Goal: Task Accomplishment & Management: Manage account settings

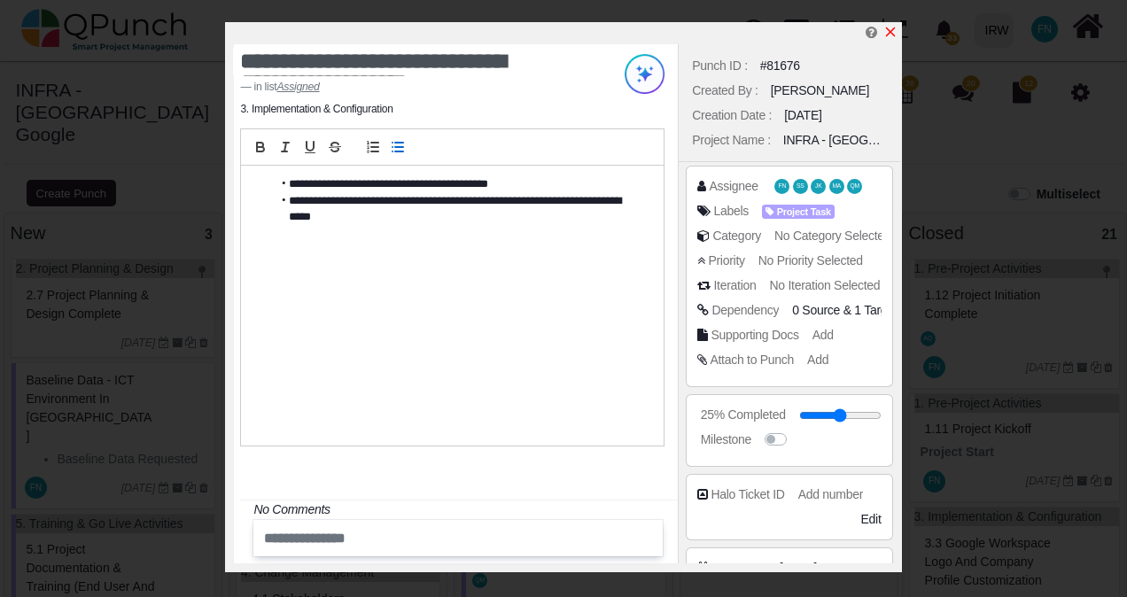
click at [892, 28] on icon "x" at bounding box center [891, 32] width 14 height 14
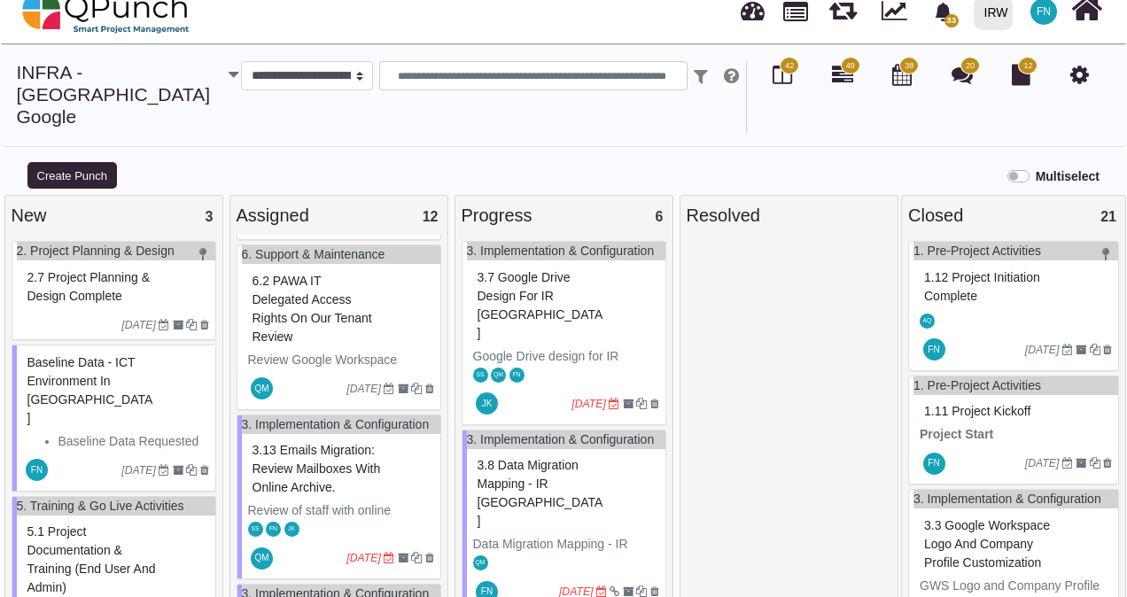
scroll to position [620, 0]
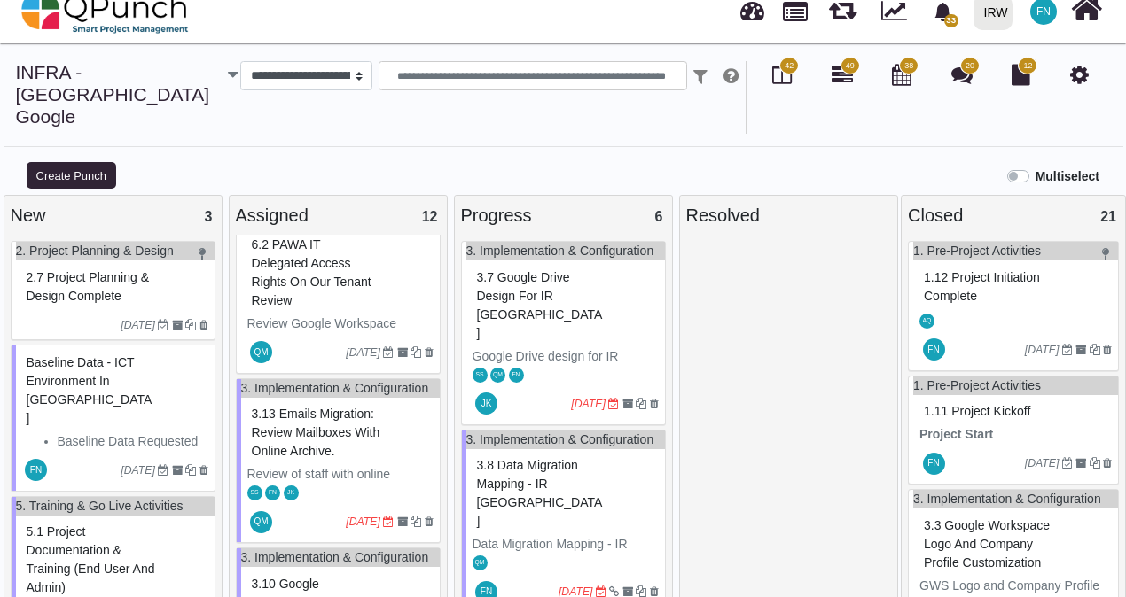
click at [321, 427] on span "3.13 Emails Migration: Review mailboxes with Online Archive." at bounding box center [316, 432] width 129 height 51
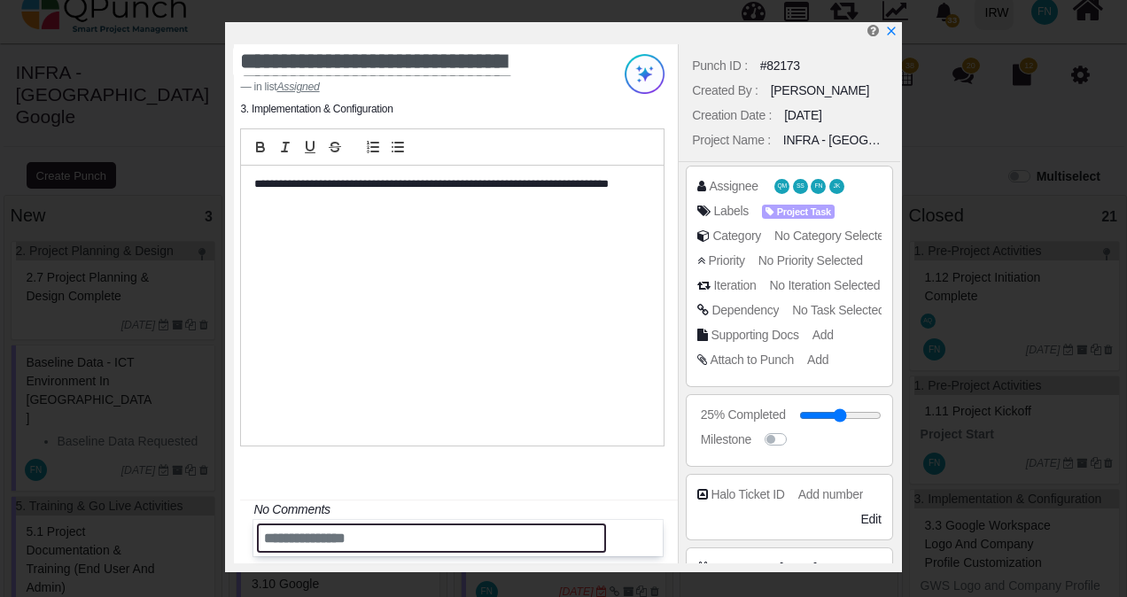
click at [364, 533] on input "text" at bounding box center [431, 538] width 349 height 29
type input "**********"
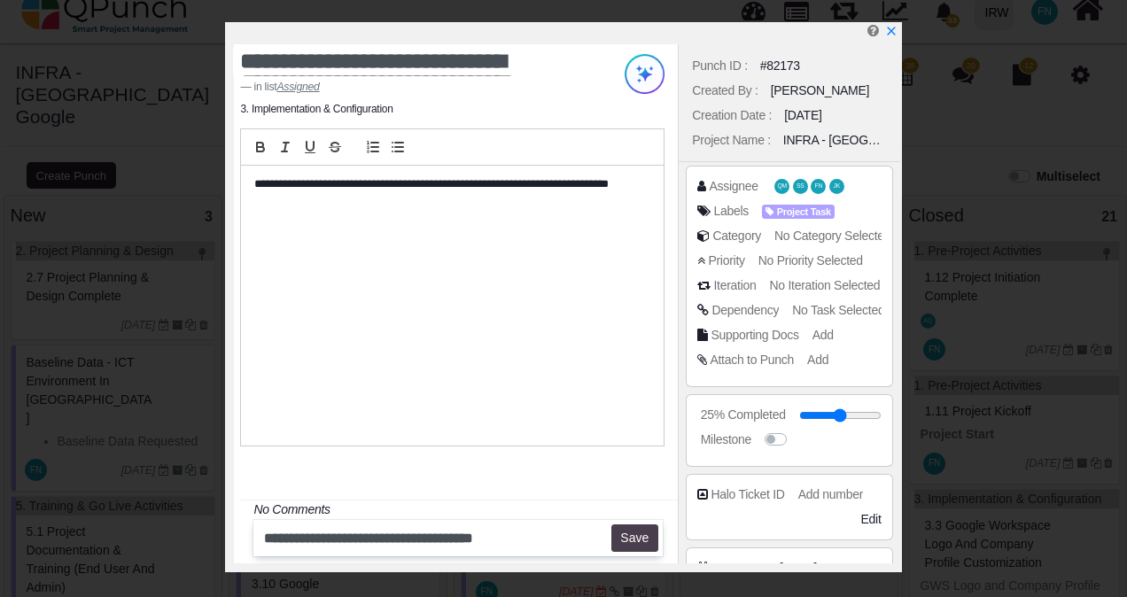
click at [639, 540] on button "Save" at bounding box center [635, 539] width 47 height 28
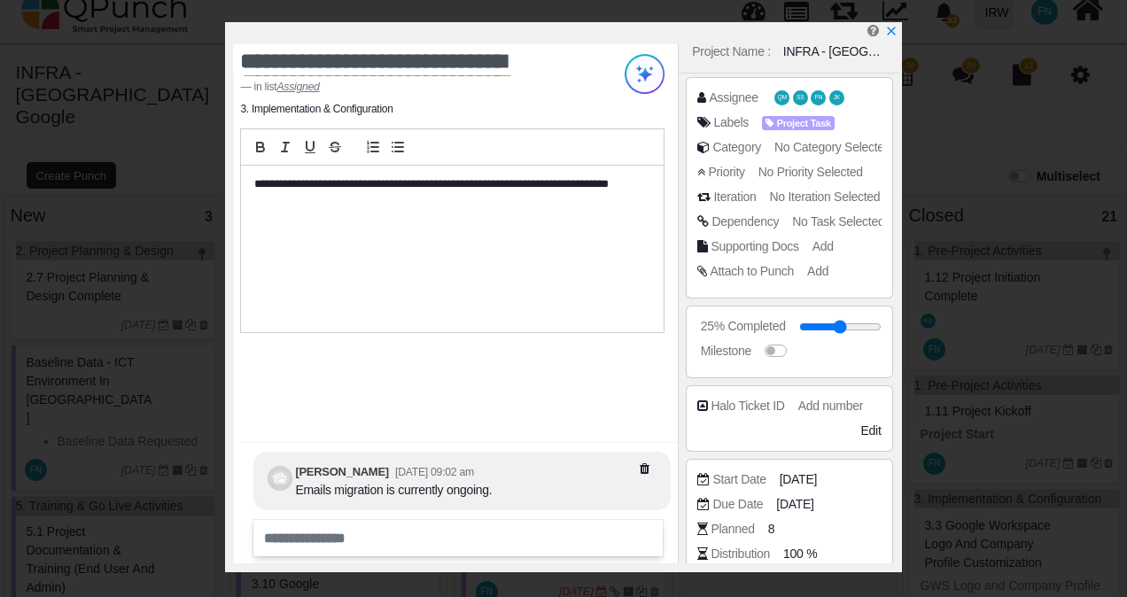
scroll to position [266, 0]
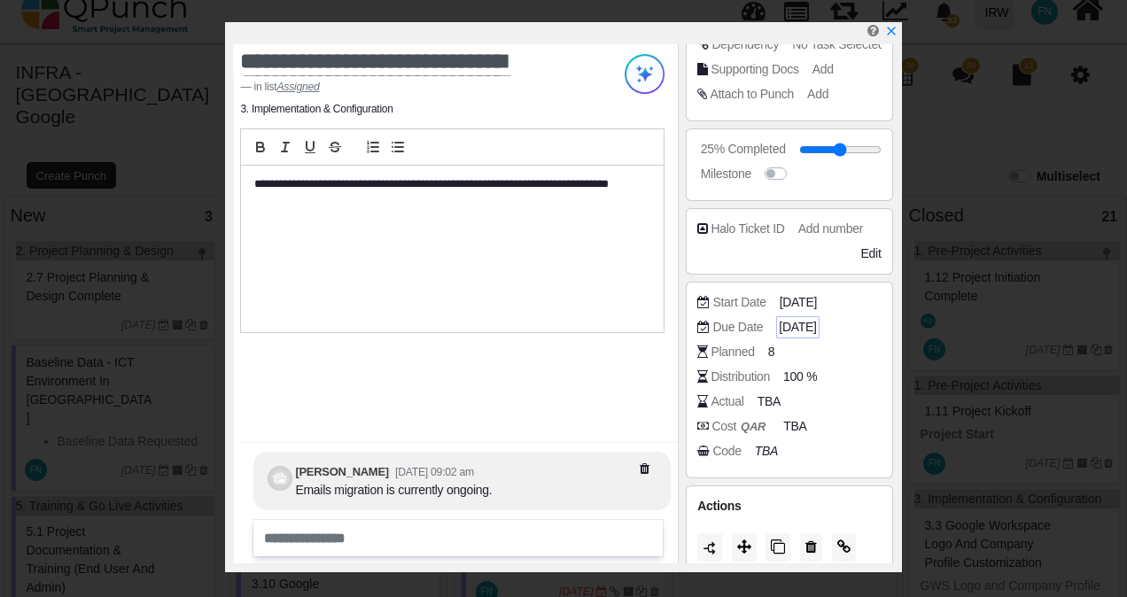
click at [816, 326] on span "[DATE]" at bounding box center [797, 327] width 37 height 19
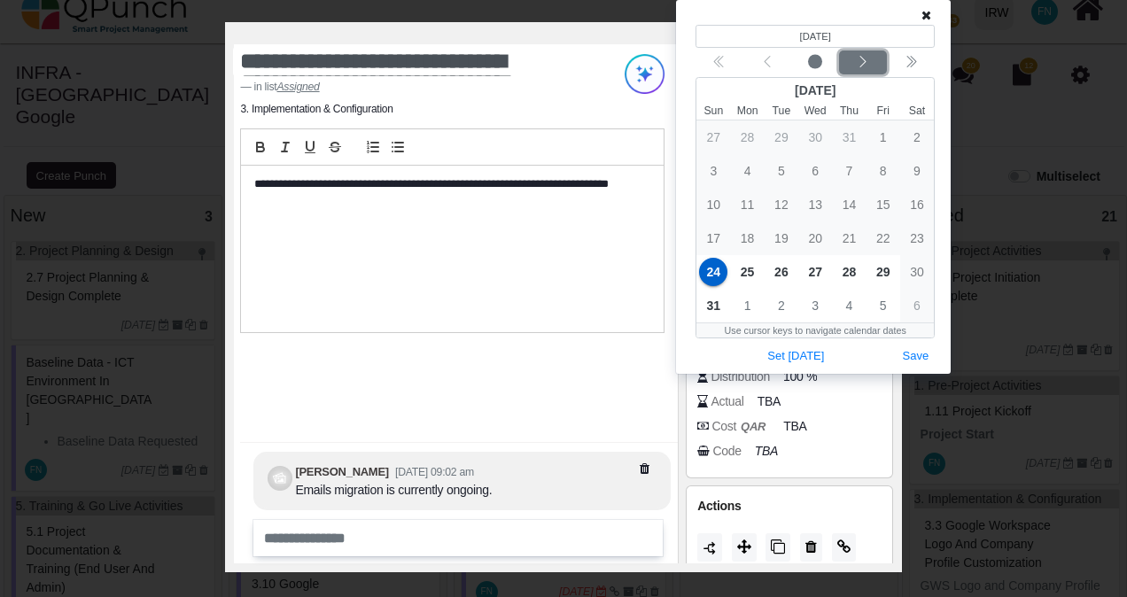
click at [865, 66] on icon "chevron left" at bounding box center [863, 62] width 14 height 14
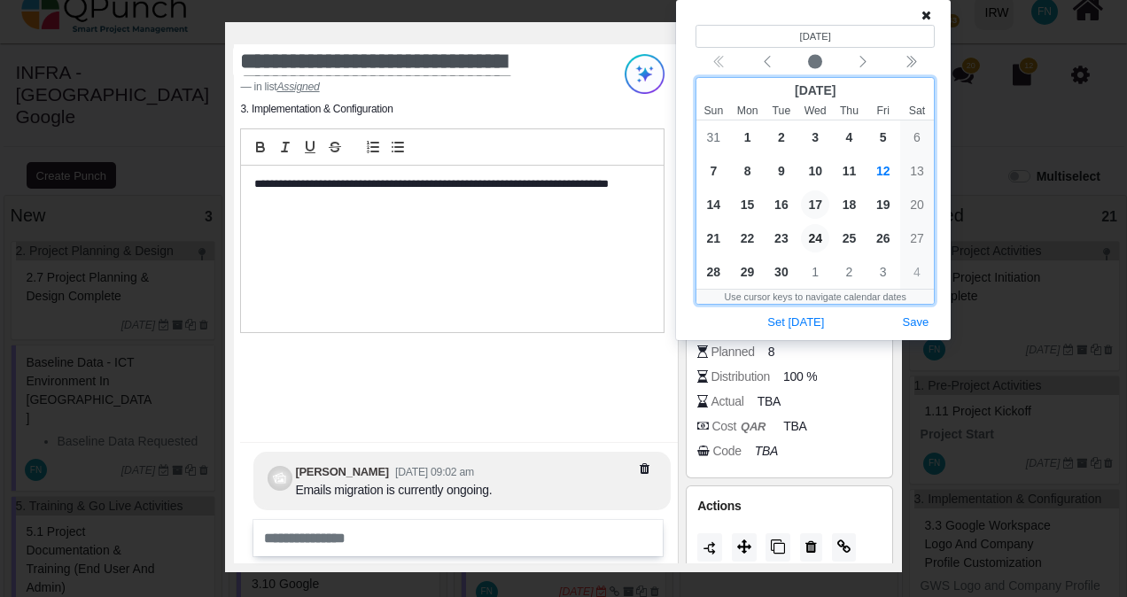
click at [812, 202] on span "17" at bounding box center [815, 205] width 28 height 28
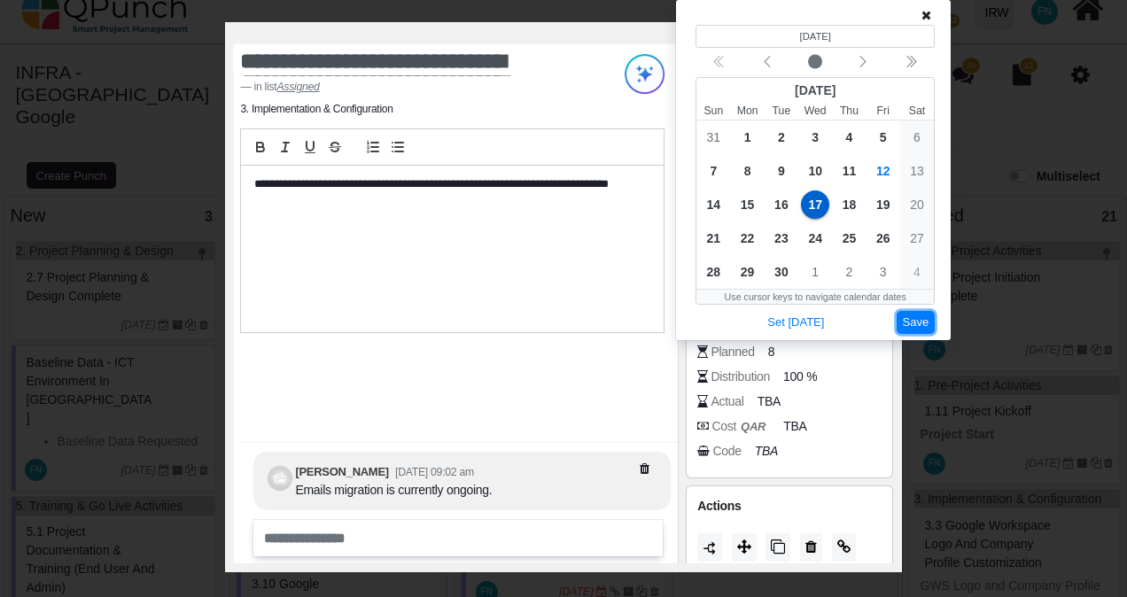
click at [912, 321] on button "Save" at bounding box center [916, 323] width 39 height 24
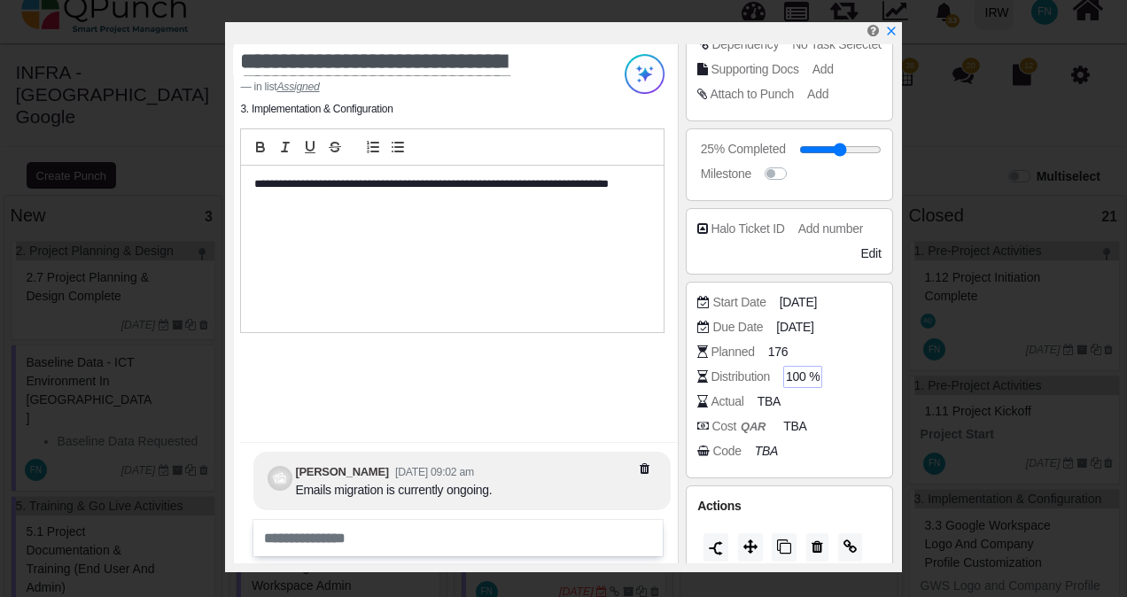
click at [799, 376] on span "100 %" at bounding box center [803, 377] width 34 height 19
type input "**"
click at [546, 242] on div "**********" at bounding box center [452, 249] width 423 height 167
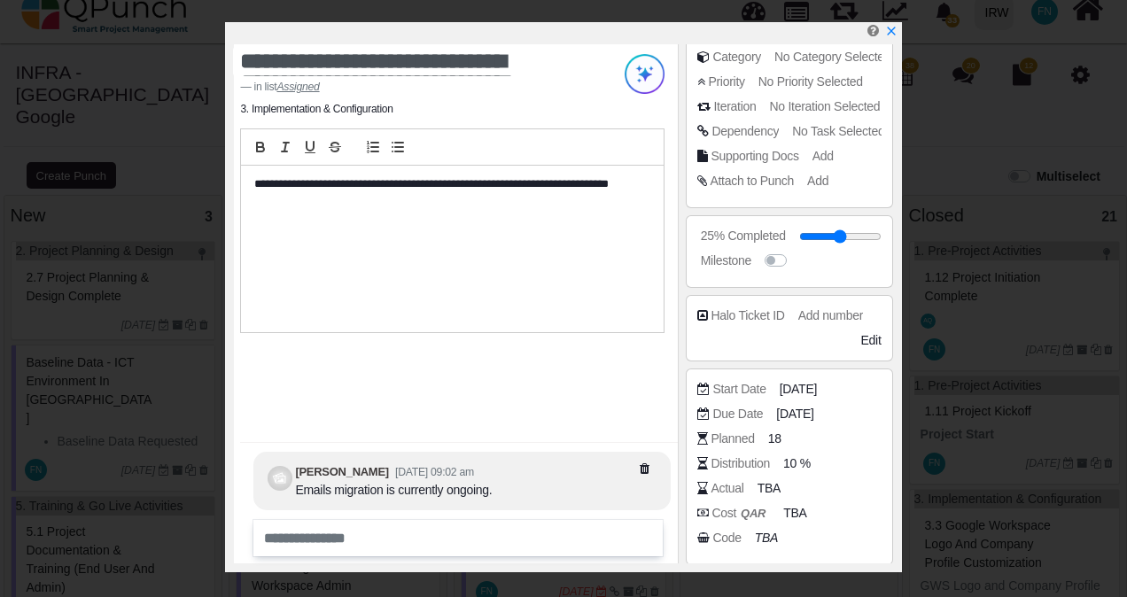
scroll to position [177, 0]
click at [832, 131] on span "No Task Selected" at bounding box center [838, 133] width 92 height 14
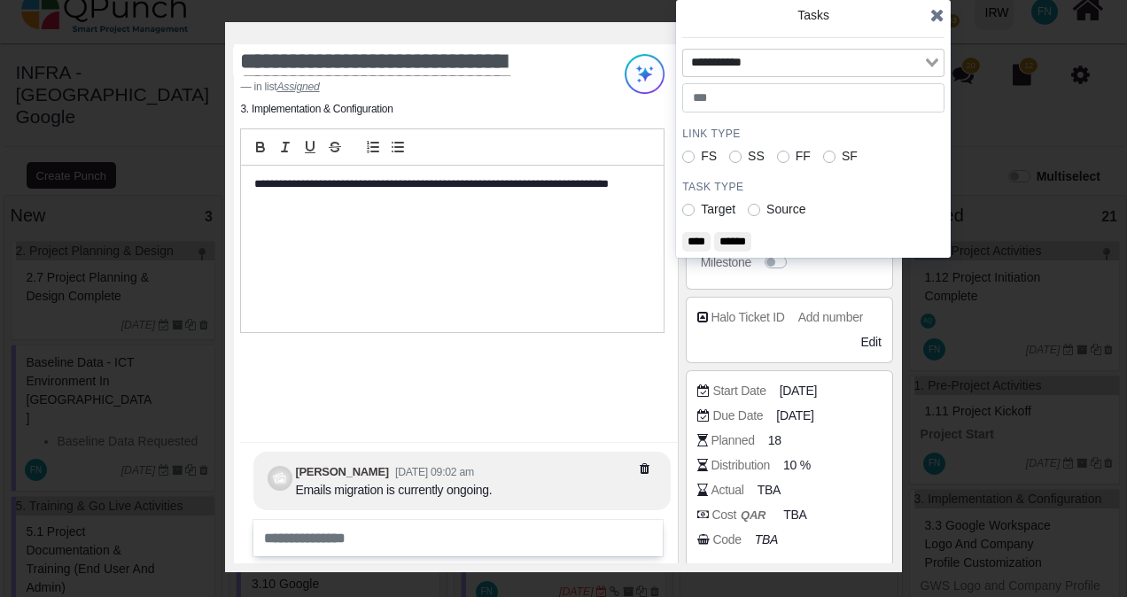
click at [934, 59] on icon "Search for option" at bounding box center [932, 62] width 12 height 9
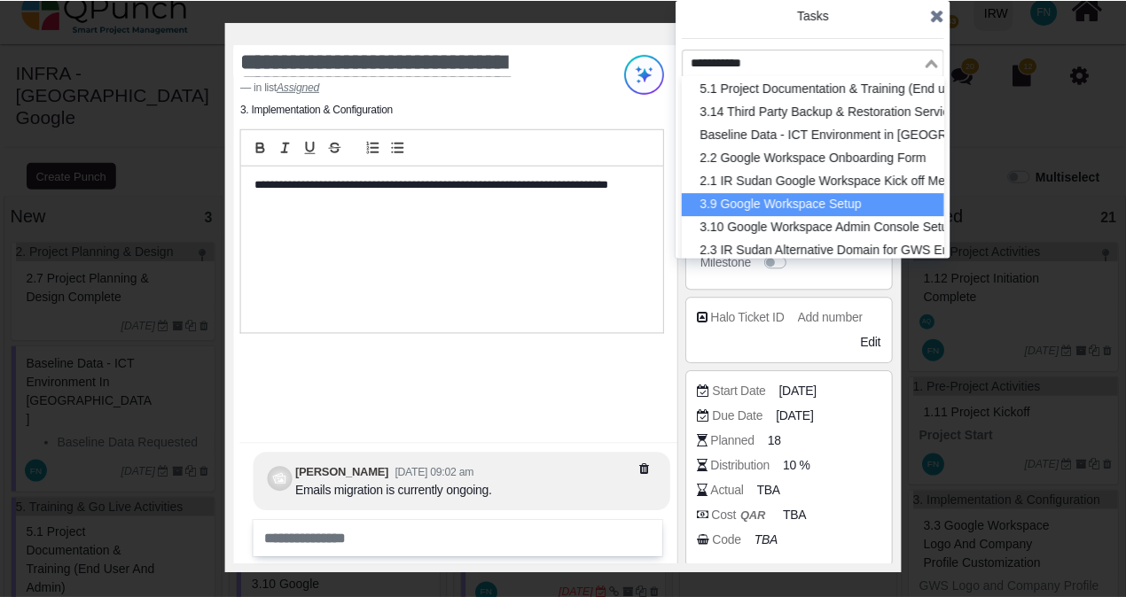
scroll to position [278, 0]
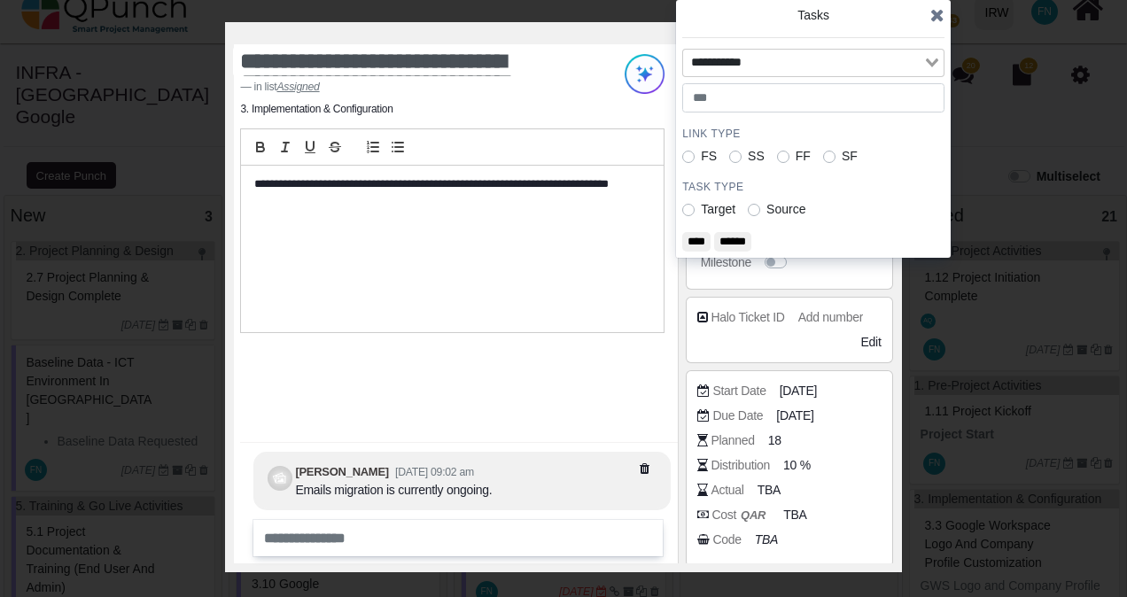
click at [550, 257] on div "**********" at bounding box center [452, 249] width 423 height 167
click at [941, 9] on icon at bounding box center [938, 15] width 14 height 18
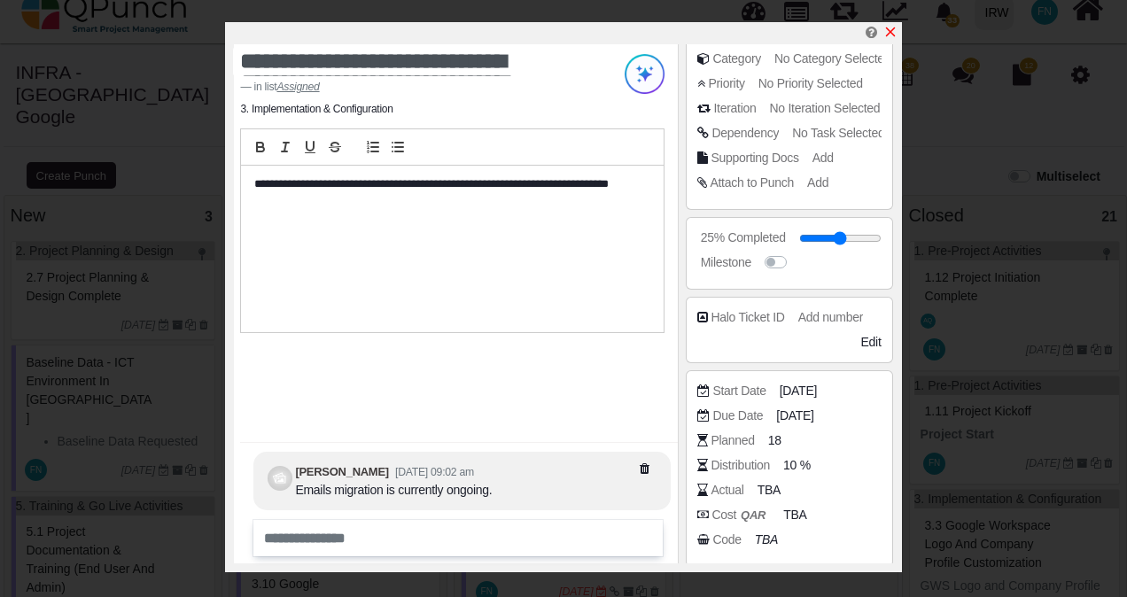
click at [897, 33] on icon "x" at bounding box center [891, 32] width 14 height 14
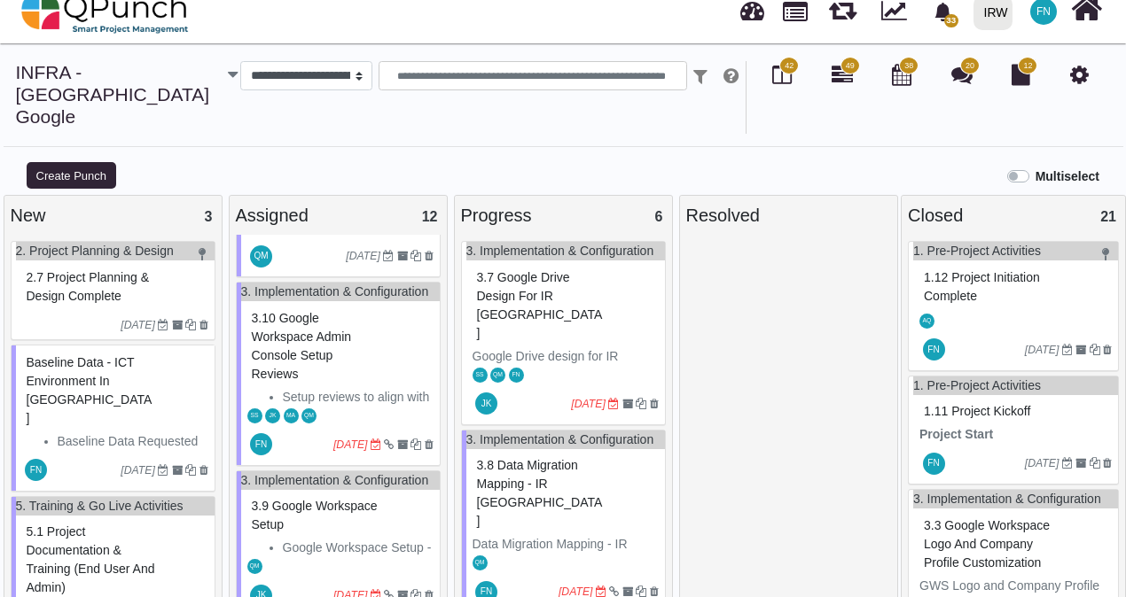
scroll to position [709, 0]
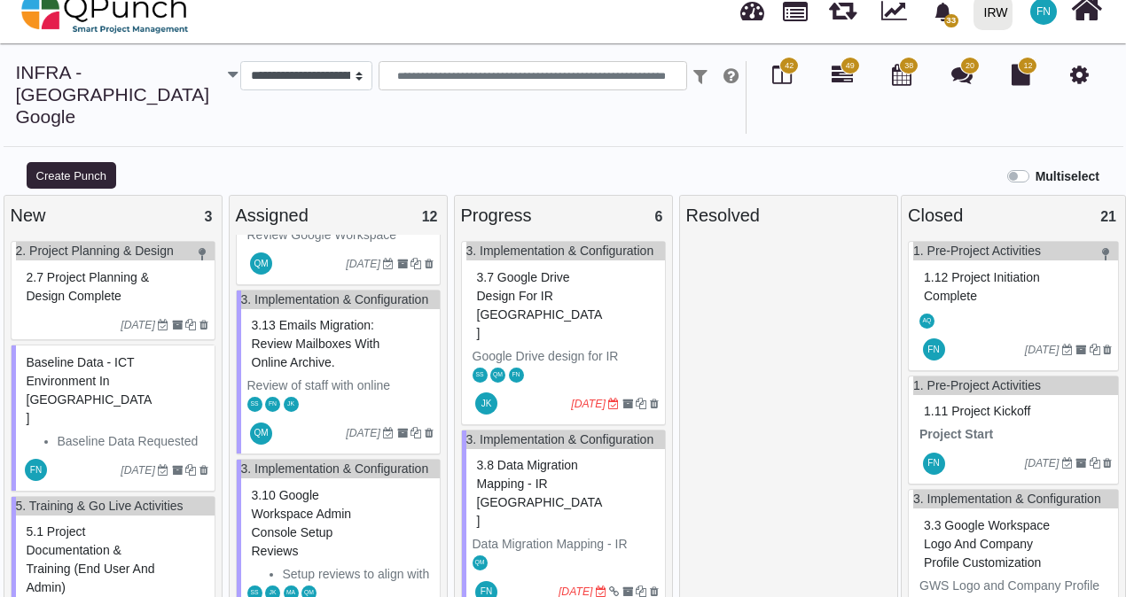
click at [334, 342] on span "3.13 Emails Migration: Review mailboxes with Online Archive." at bounding box center [316, 343] width 129 height 51
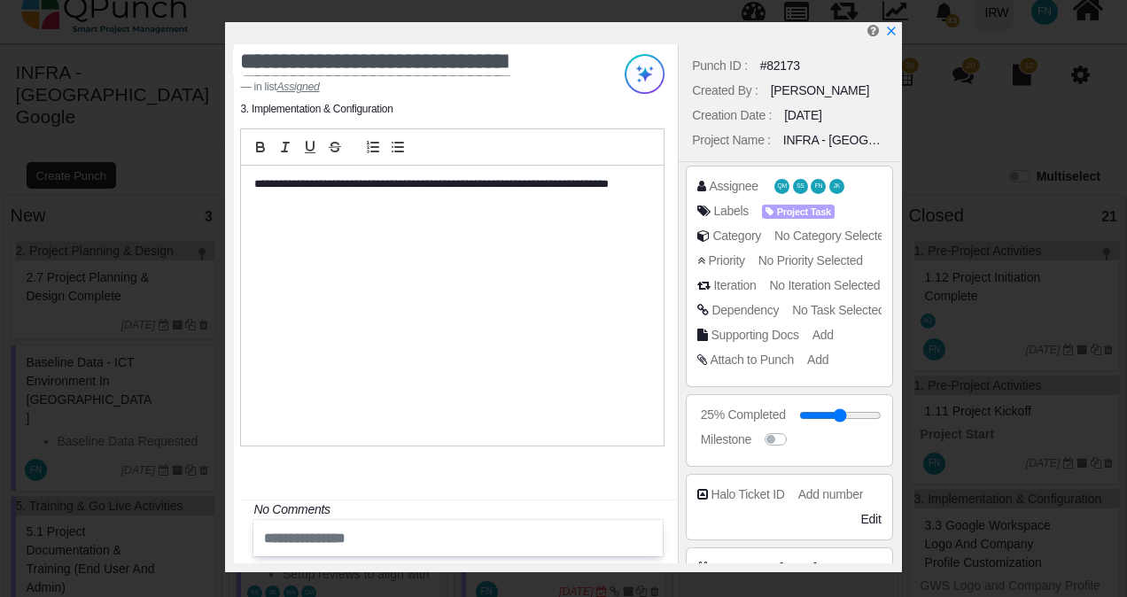
click at [831, 312] on span "No Task Selected" at bounding box center [838, 310] width 92 height 14
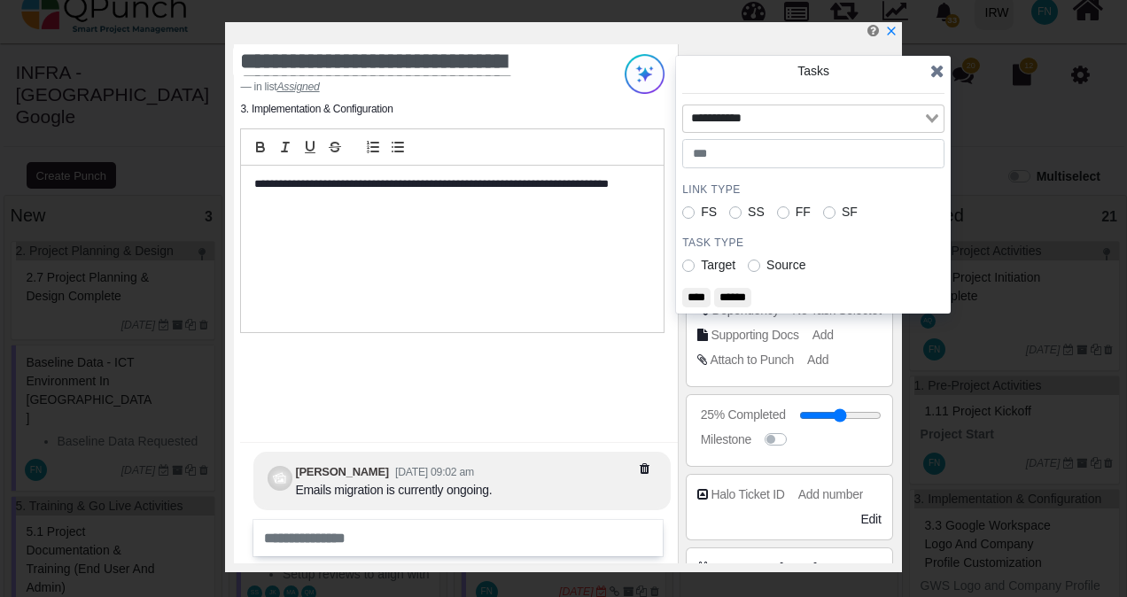
click at [932, 118] on icon "Search for option" at bounding box center [932, 118] width 12 height 9
click at [842, 111] on input "Search for option" at bounding box center [803, 118] width 237 height 19
type input "****"
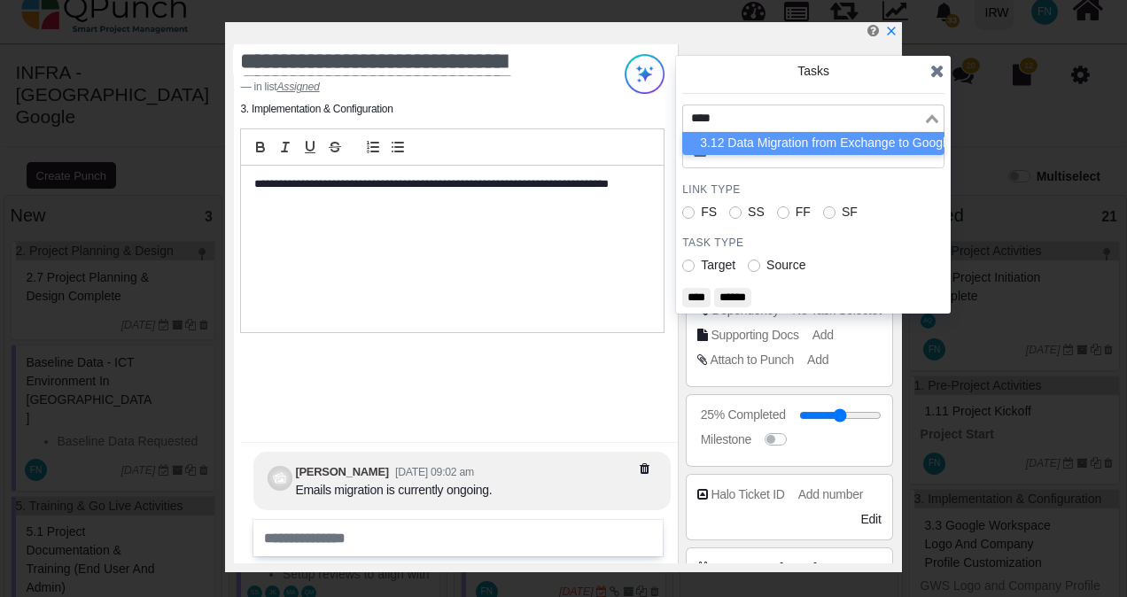
click at [841, 140] on li "3.12 Data Migration from Exchange to Google Workspace" at bounding box center [813, 143] width 262 height 23
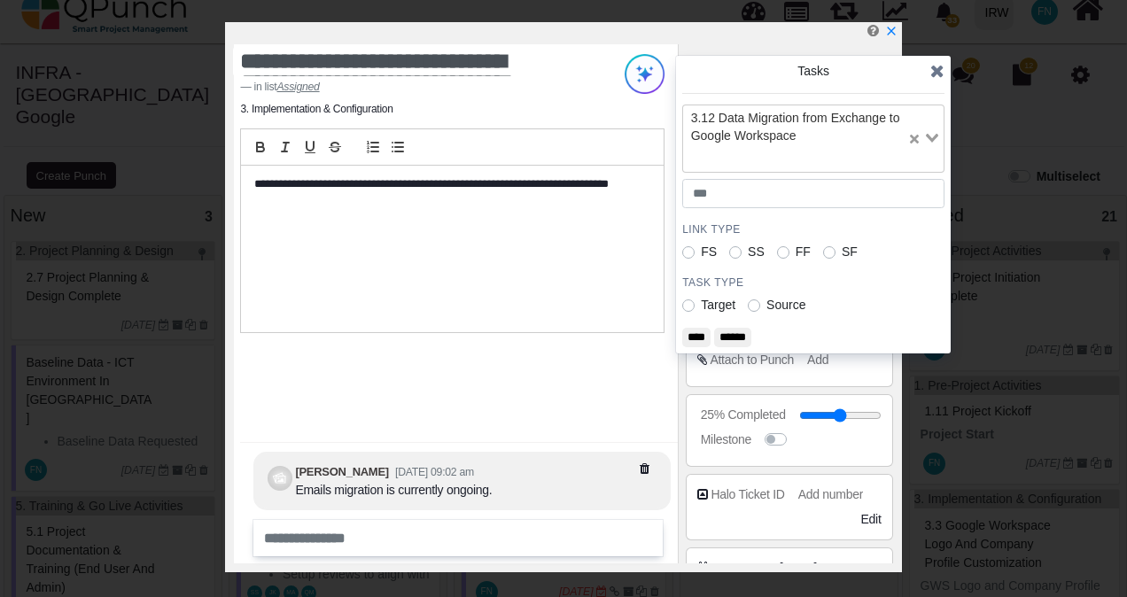
click at [702, 333] on input "****" at bounding box center [696, 337] width 28 height 19
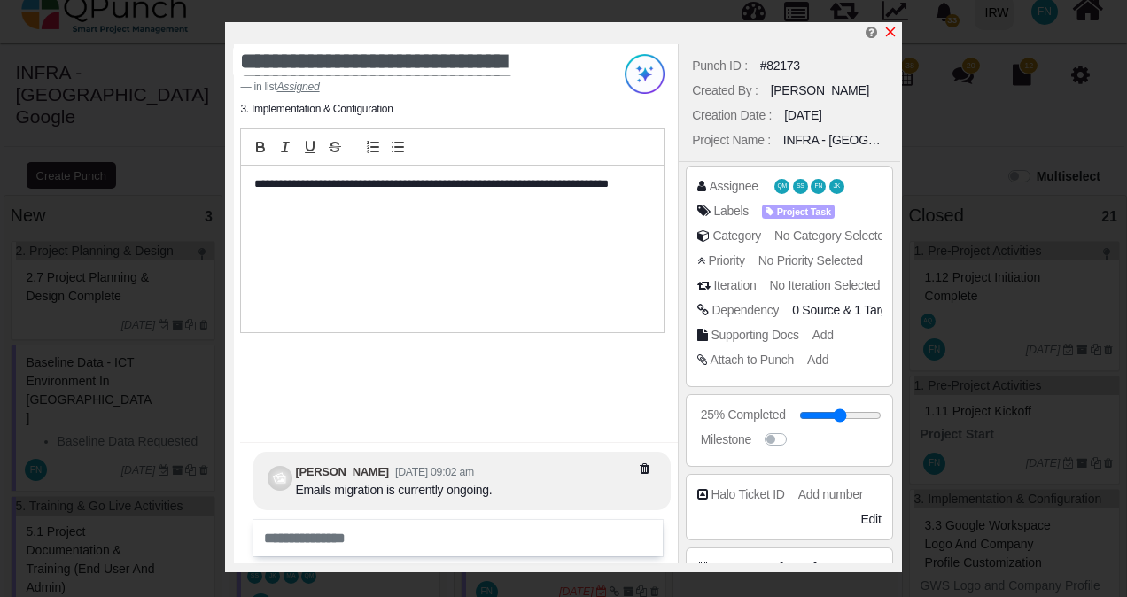
click at [892, 31] on icon "x" at bounding box center [890, 32] width 10 height 10
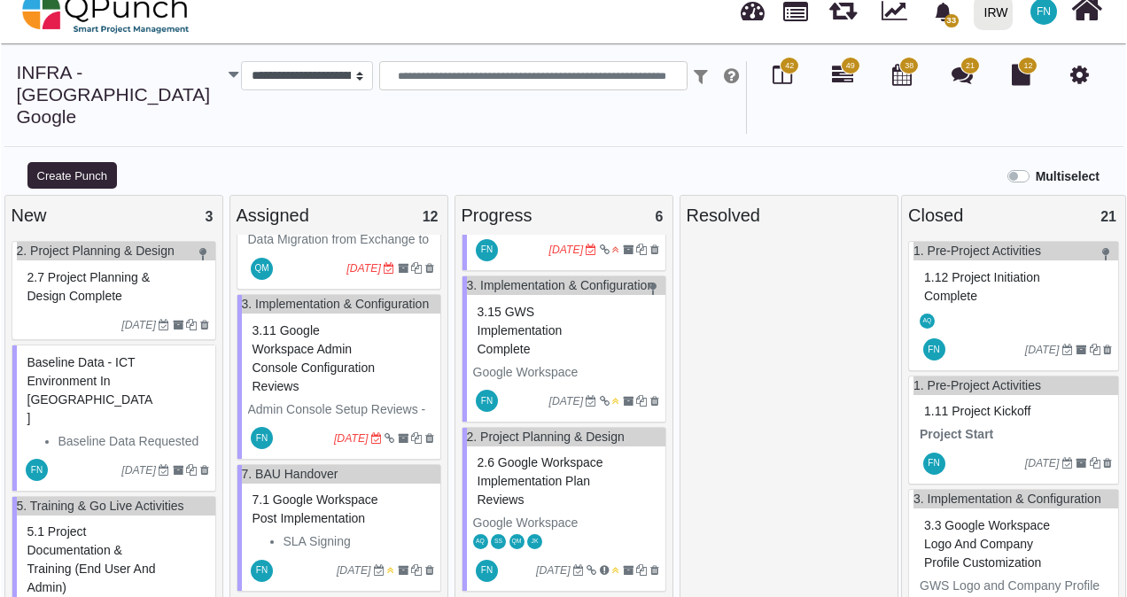
scroll to position [1657, 0]
click at [281, 324] on span "3.11 Google Workspace Admin Console Configuration Reviews" at bounding box center [313, 359] width 123 height 70
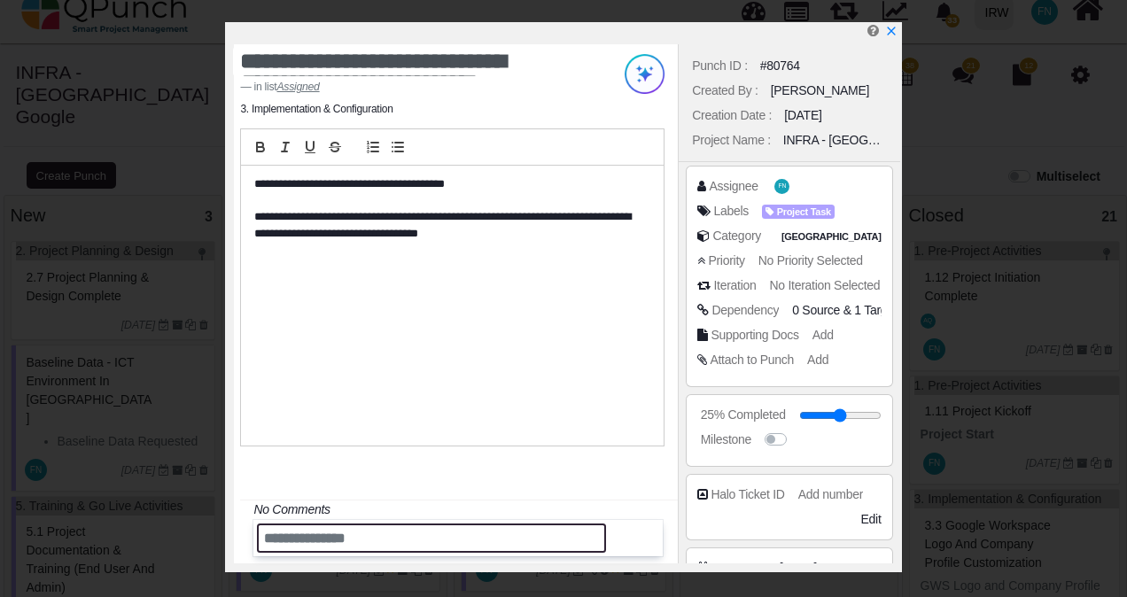
click at [461, 537] on input "text" at bounding box center [431, 538] width 349 height 29
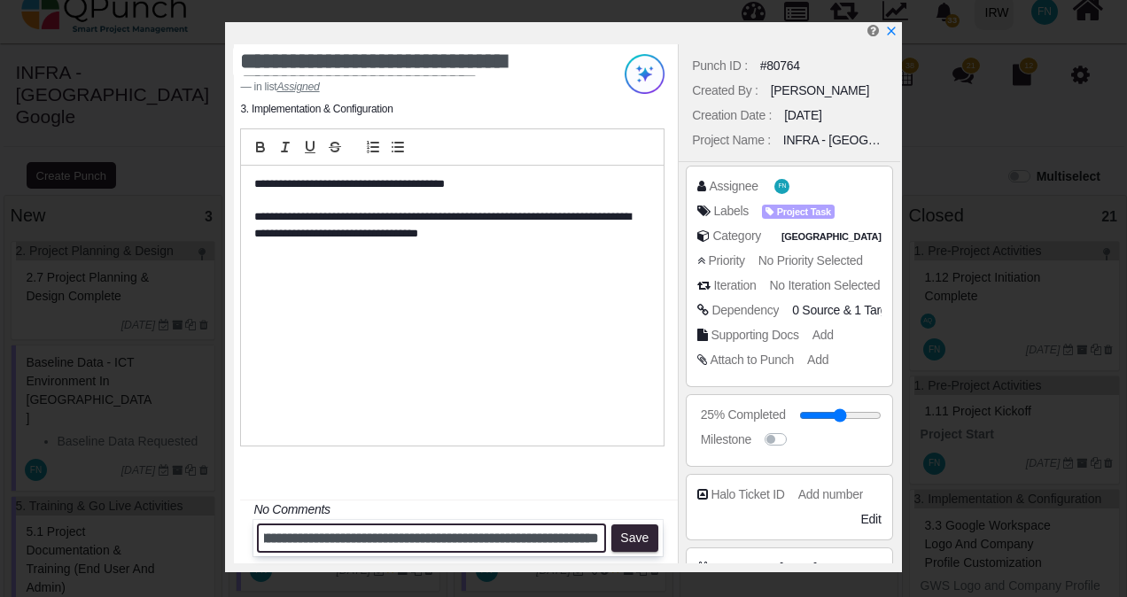
scroll to position [0, 699]
type input "**********"
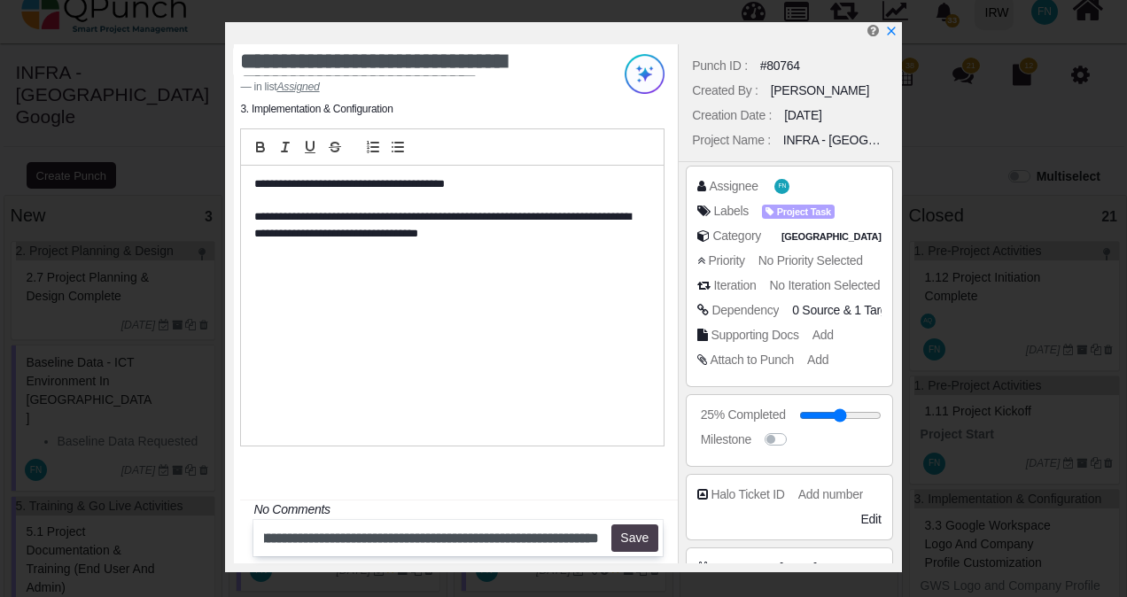
click at [642, 538] on button "Save" at bounding box center [635, 539] width 47 height 28
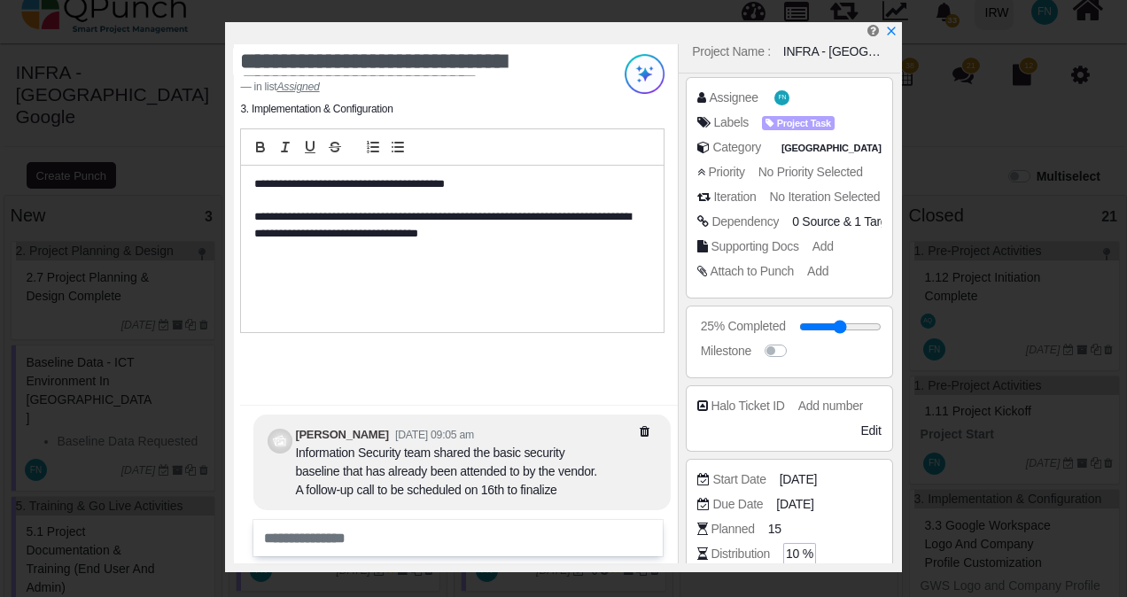
scroll to position [177, 0]
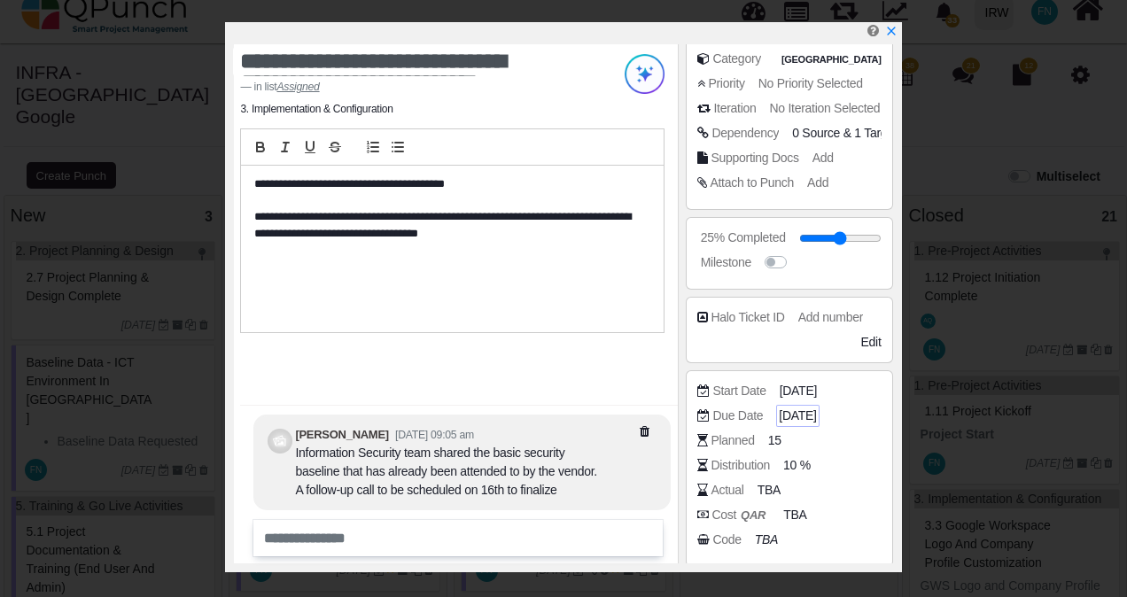
click at [816, 411] on span "[DATE]" at bounding box center [797, 416] width 37 height 19
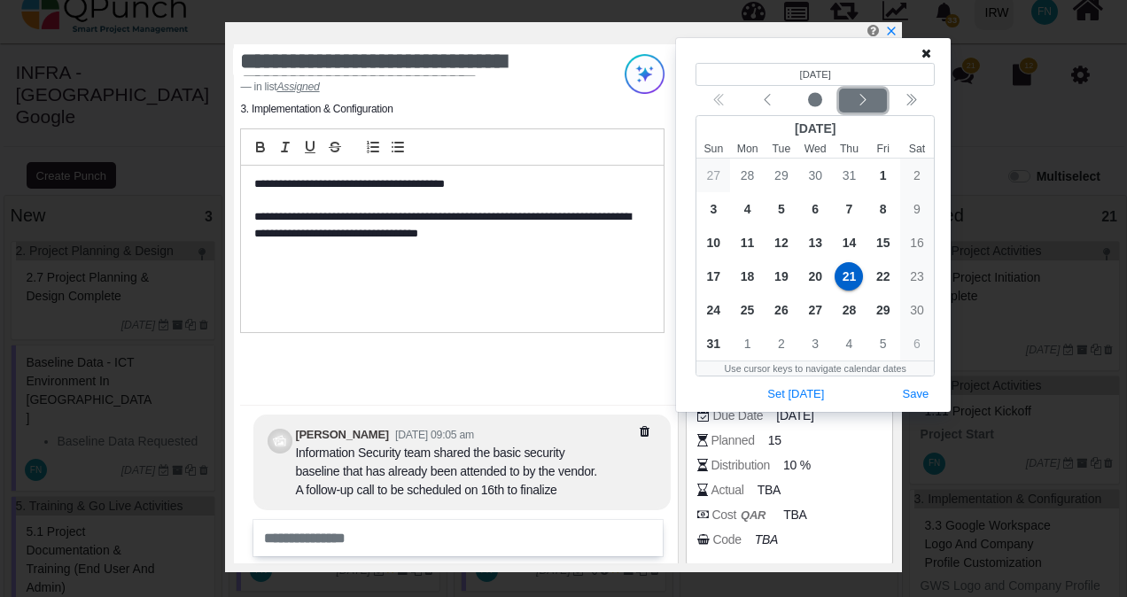
click at [875, 100] on div "Next month" at bounding box center [864, 101] width 42 height 18
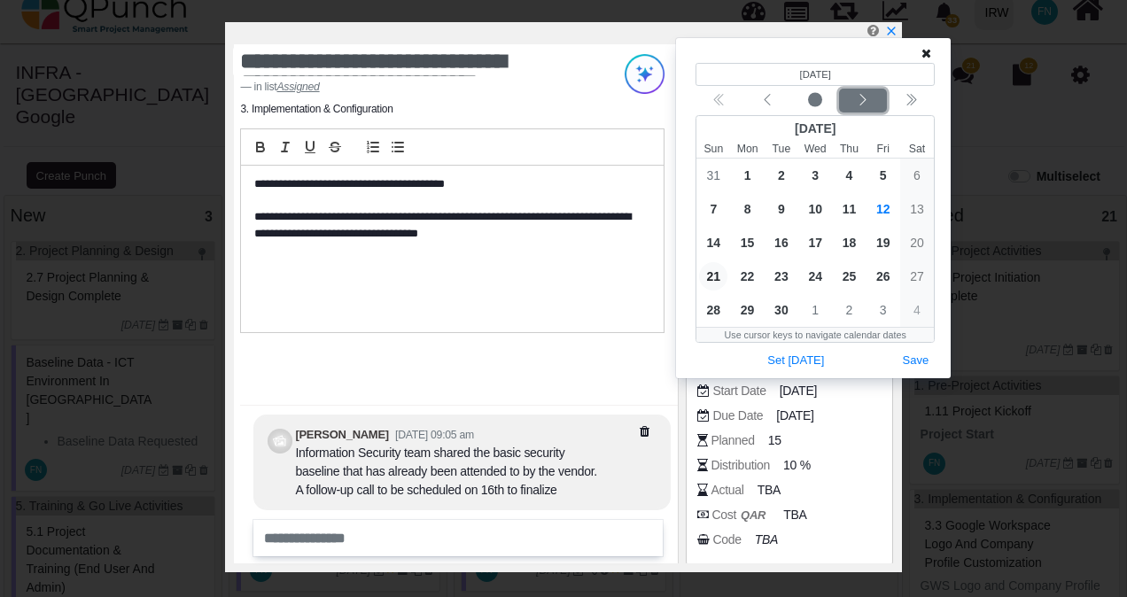
click at [875, 100] on div "Next month" at bounding box center [864, 101] width 42 height 18
click at [769, 99] on icon "chevron left" at bounding box center [767, 100] width 14 height 14
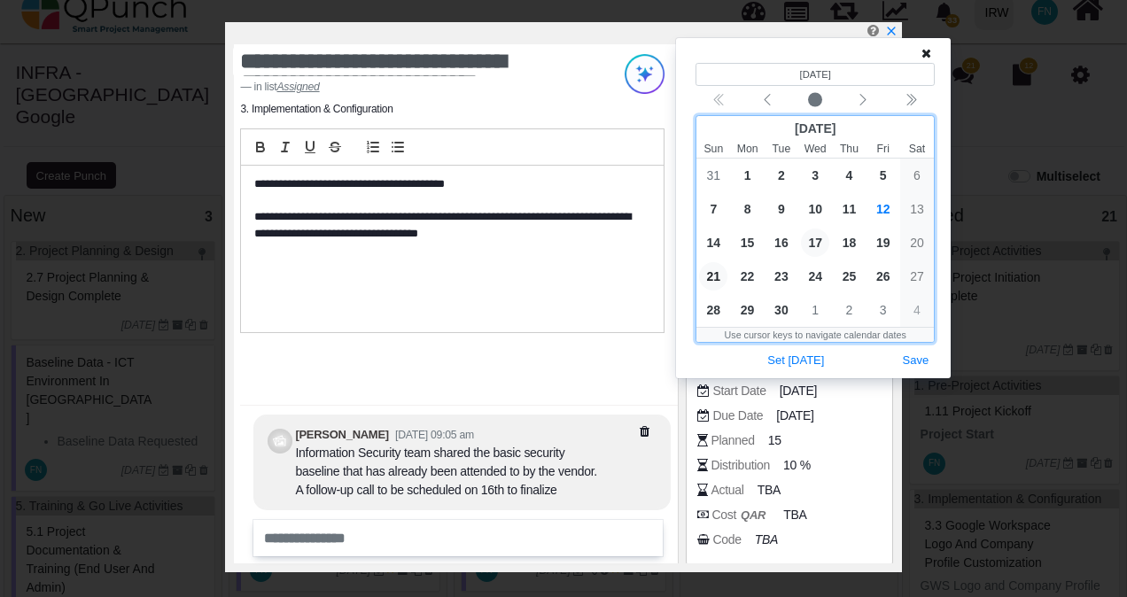
click at [819, 242] on span "17" at bounding box center [815, 243] width 28 height 28
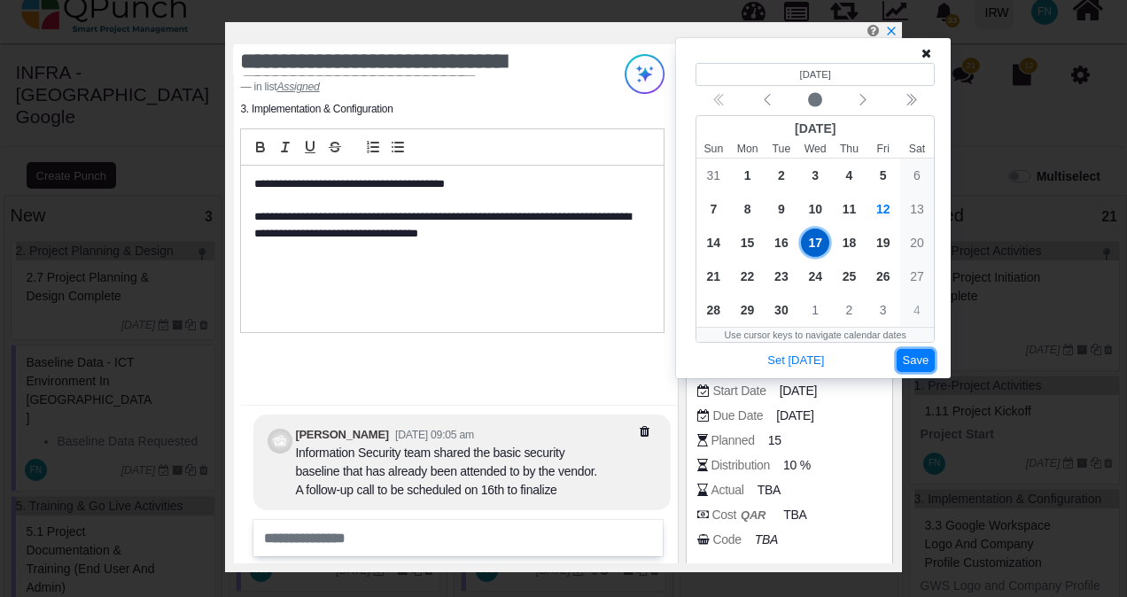
click at [922, 356] on button "Save" at bounding box center [916, 361] width 39 height 24
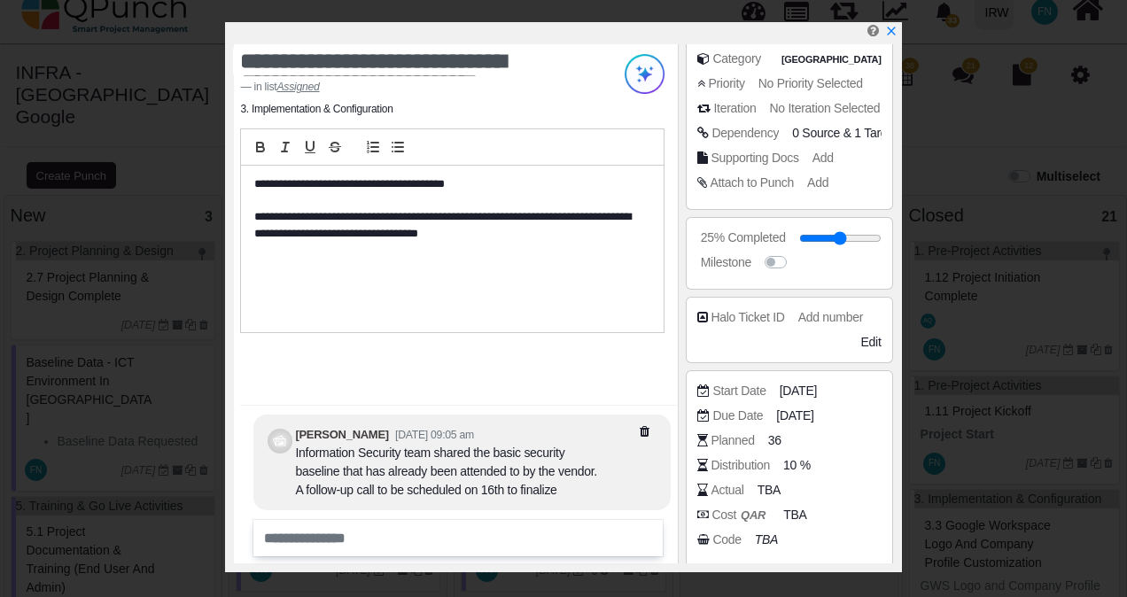
scroll to position [0, 0]
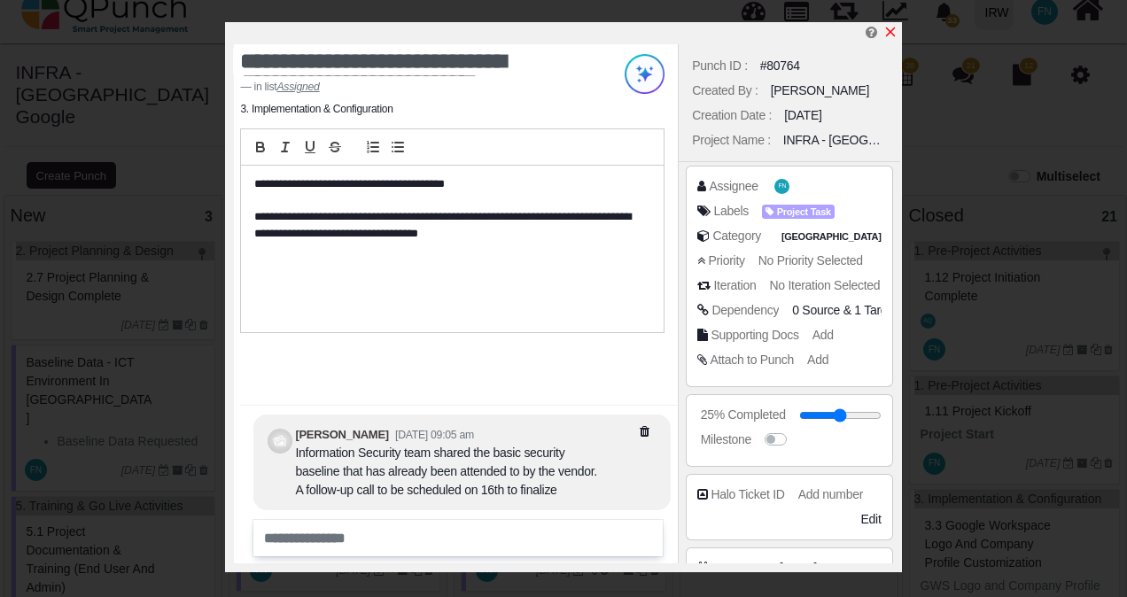
click at [889, 32] on icon "x" at bounding box center [890, 32] width 10 height 10
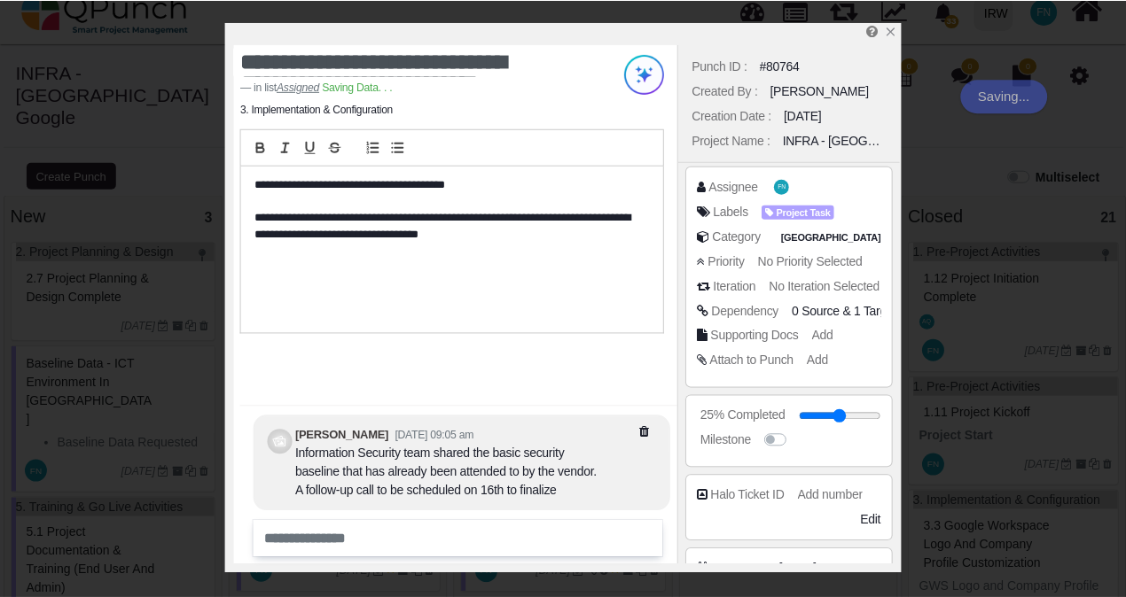
scroll to position [1657, 0]
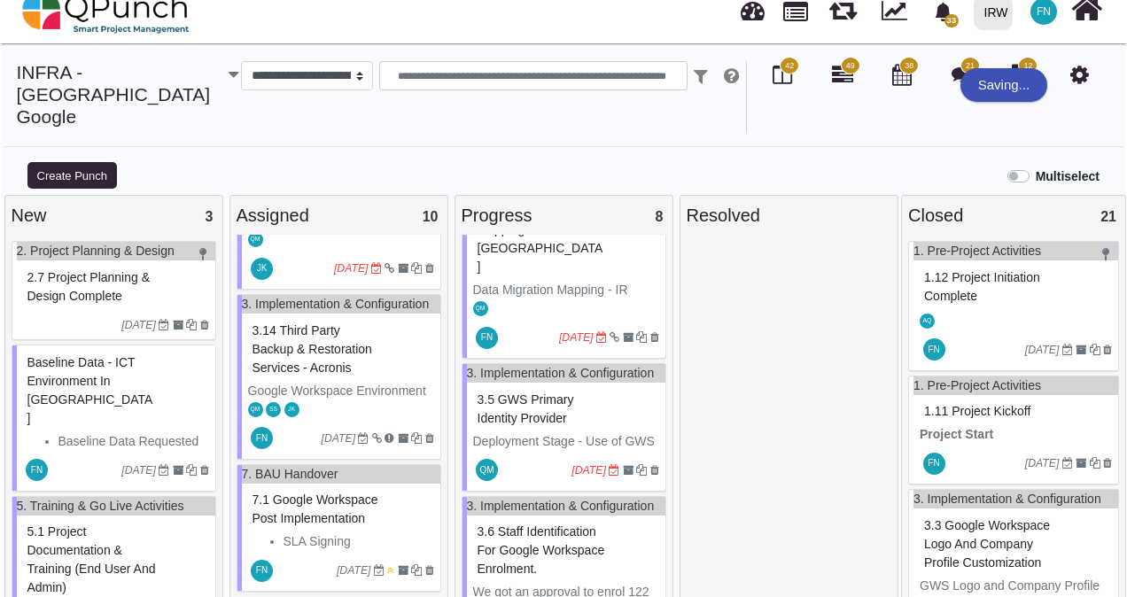
scroll to position [253, 0]
click at [534, 394] on span "3.5 GWS Primary Identity provider" at bounding box center [525, 410] width 97 height 33
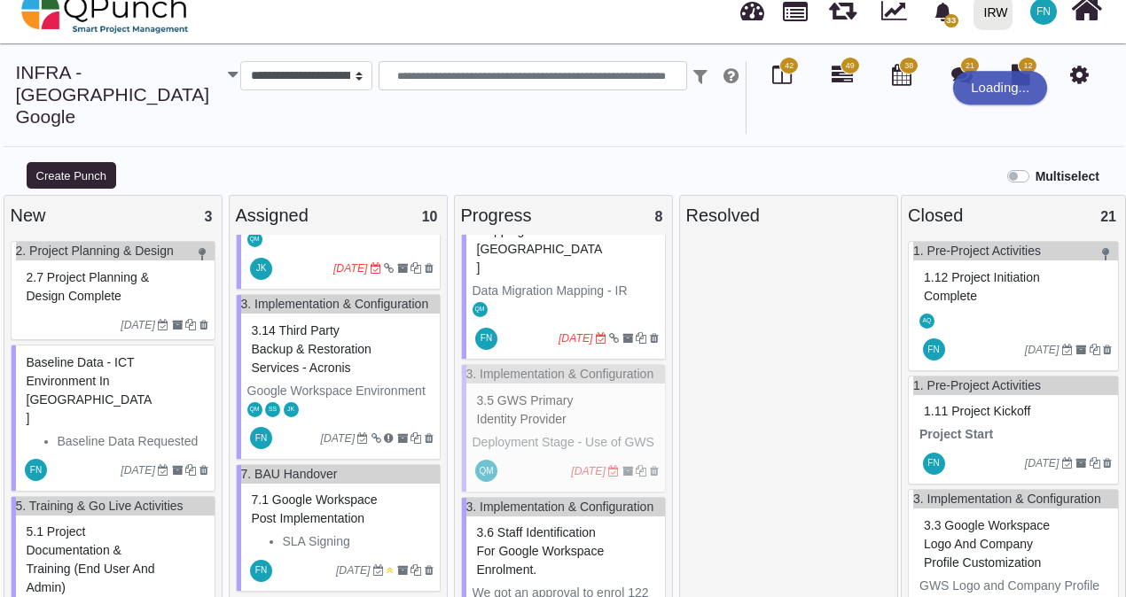
click at [534, 367] on div "3. Implementation & Configuration 3.5 GWS Primary Identity provider Deployment …" at bounding box center [563, 428] width 205 height 129
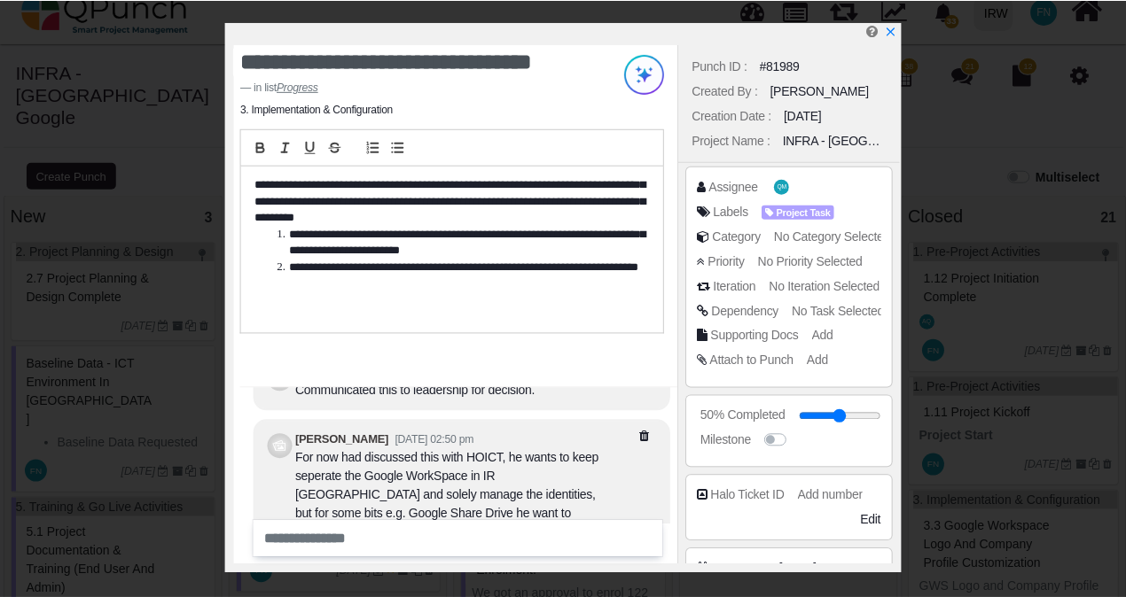
scroll to position [-176, 0]
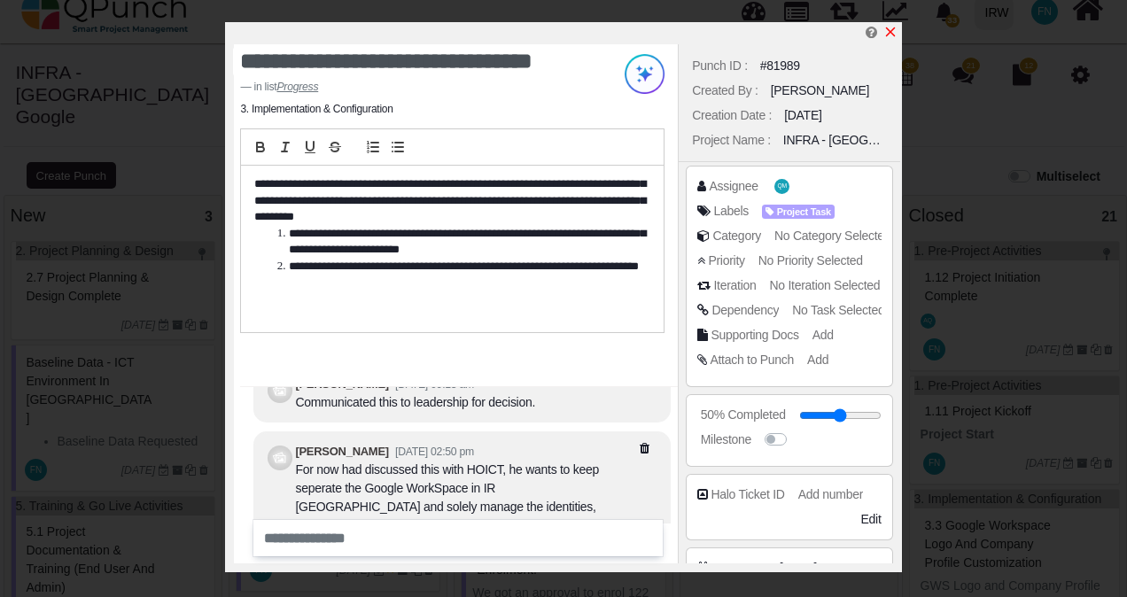
click at [895, 34] on icon "x" at bounding box center [891, 32] width 14 height 14
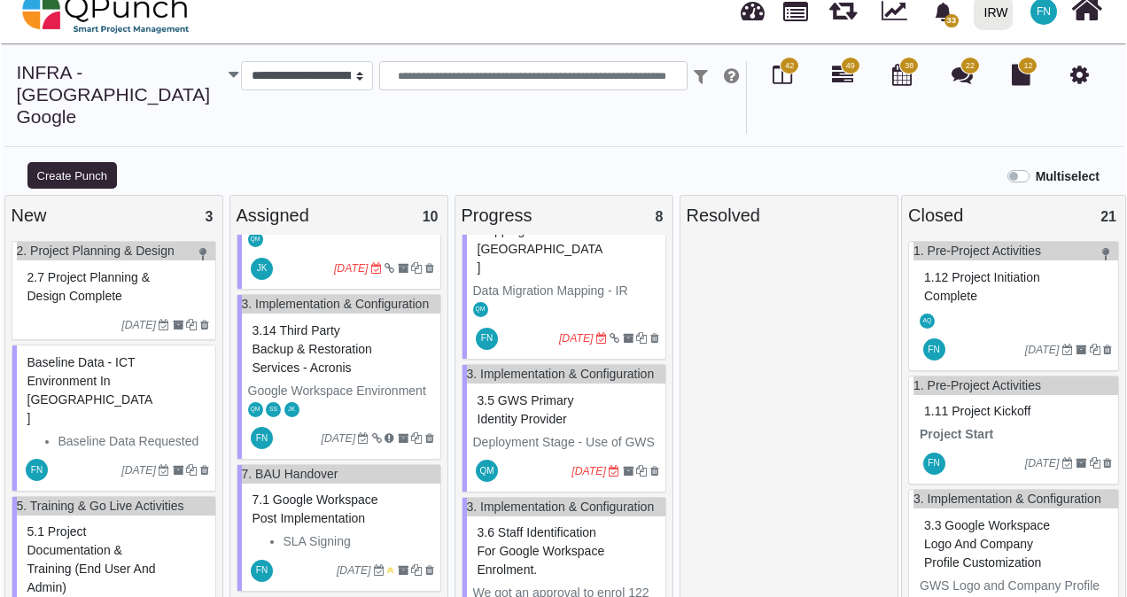
scroll to position [76, 0]
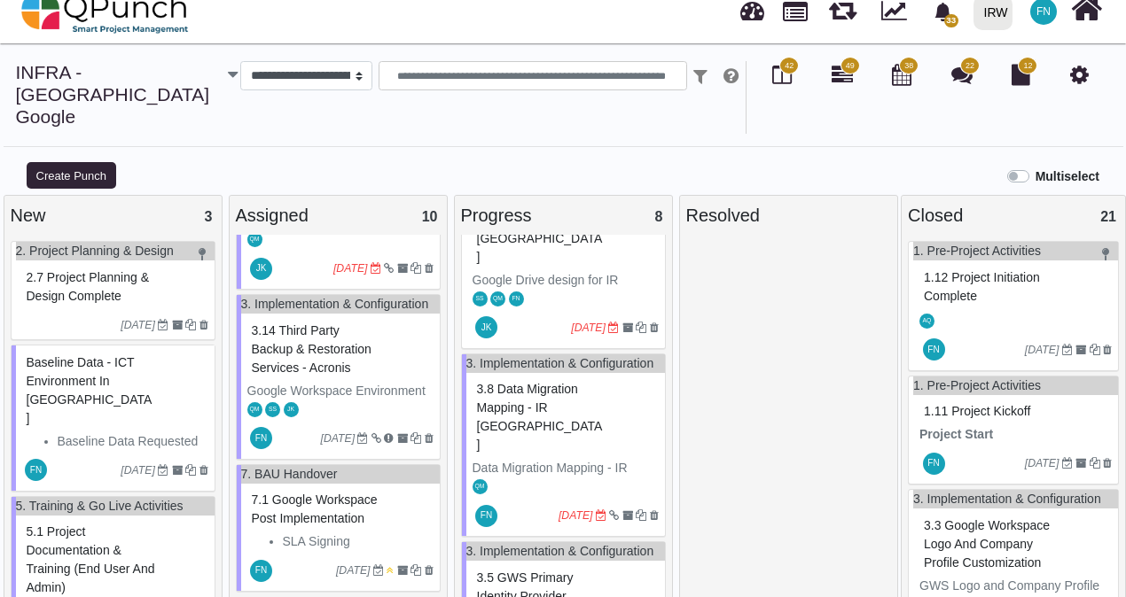
click at [557, 382] on span "3.8 Data Migration Mapping - IR [GEOGRAPHIC_DATA]" at bounding box center [540, 417] width 126 height 70
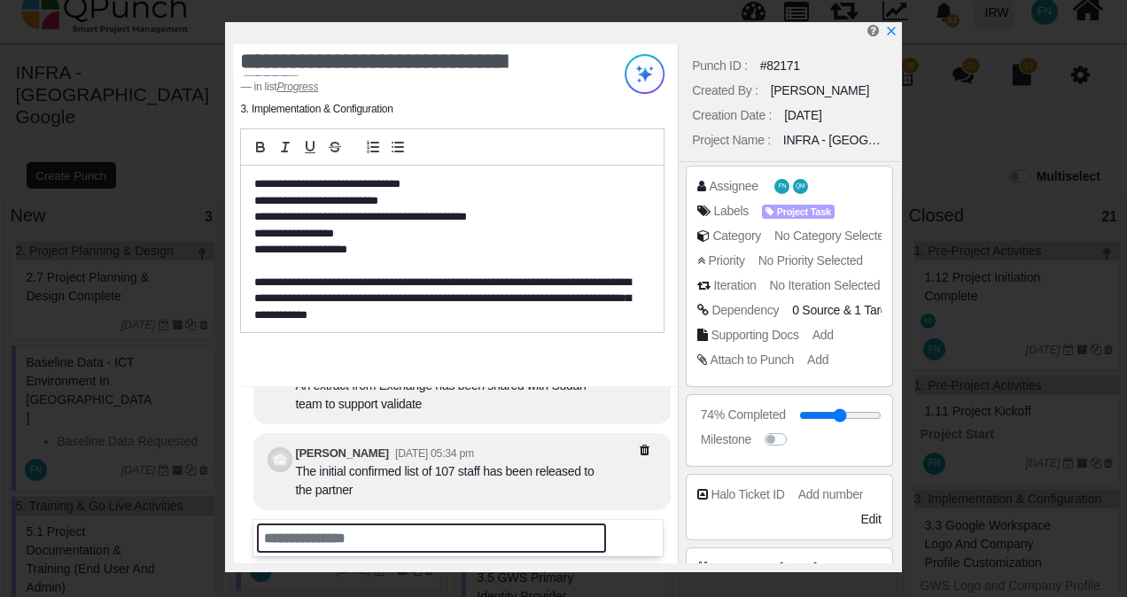
click at [367, 541] on input "text" at bounding box center [431, 538] width 349 height 29
type input "**********"
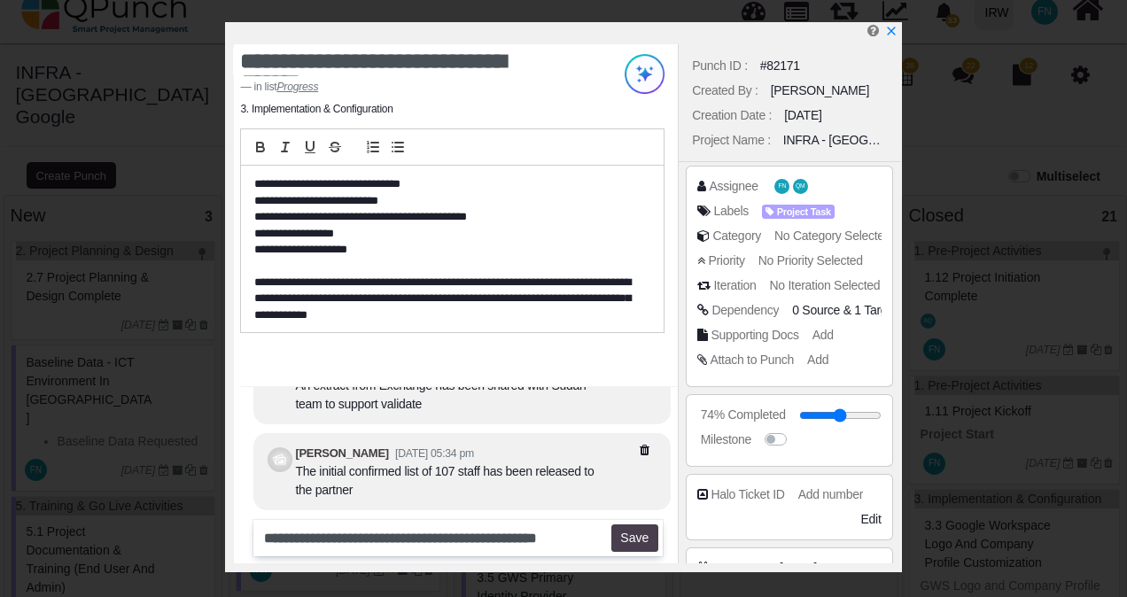
click at [628, 537] on button "Save" at bounding box center [635, 539] width 47 height 28
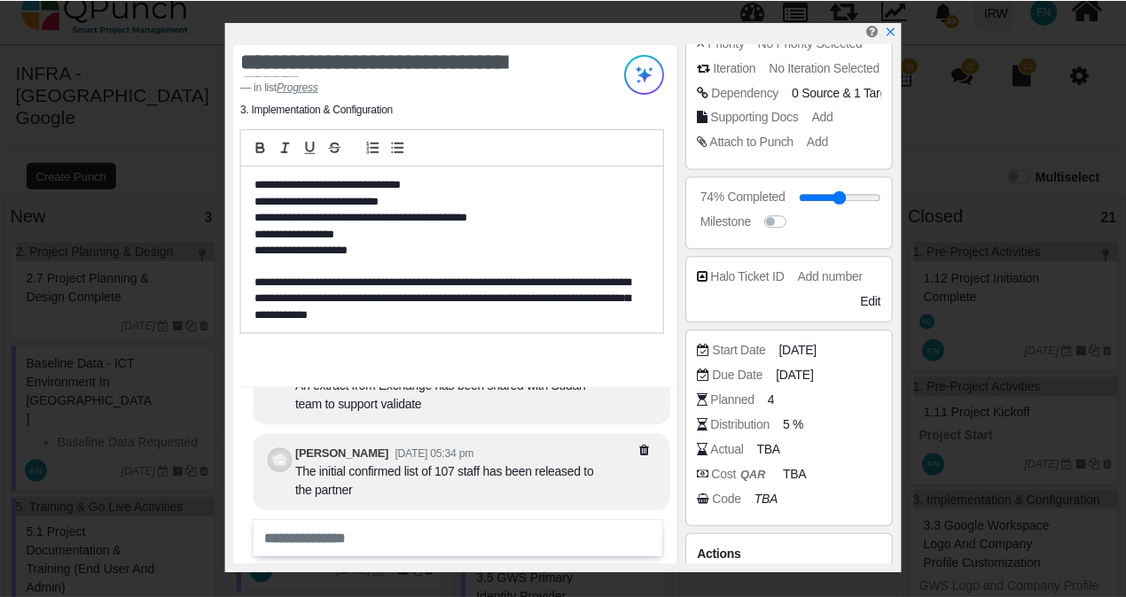
scroll to position [310, 0]
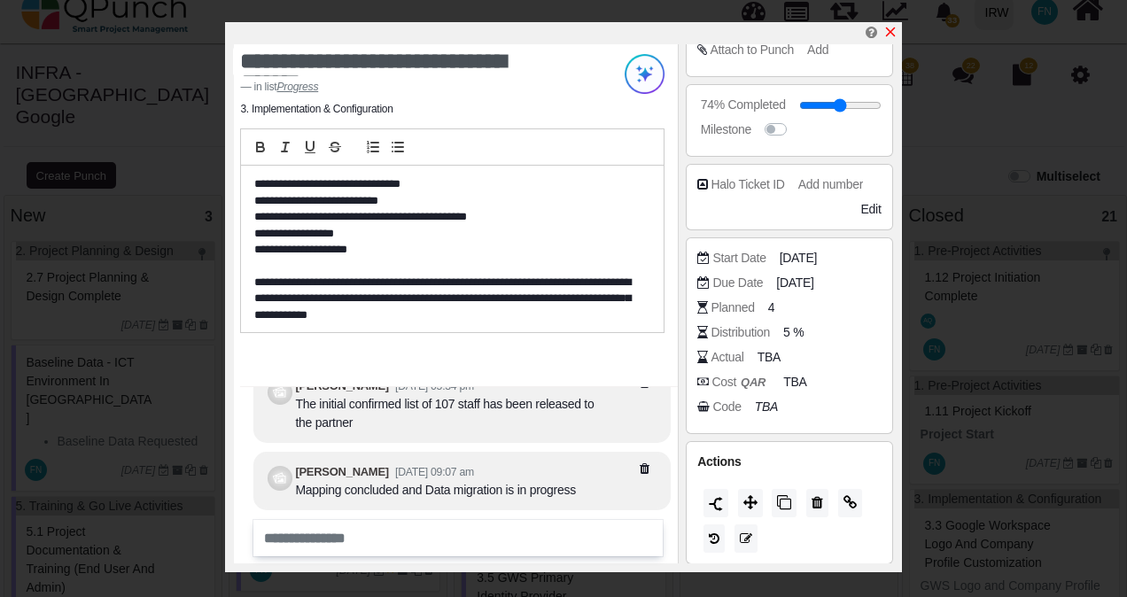
click at [892, 34] on icon "x" at bounding box center [891, 32] width 14 height 14
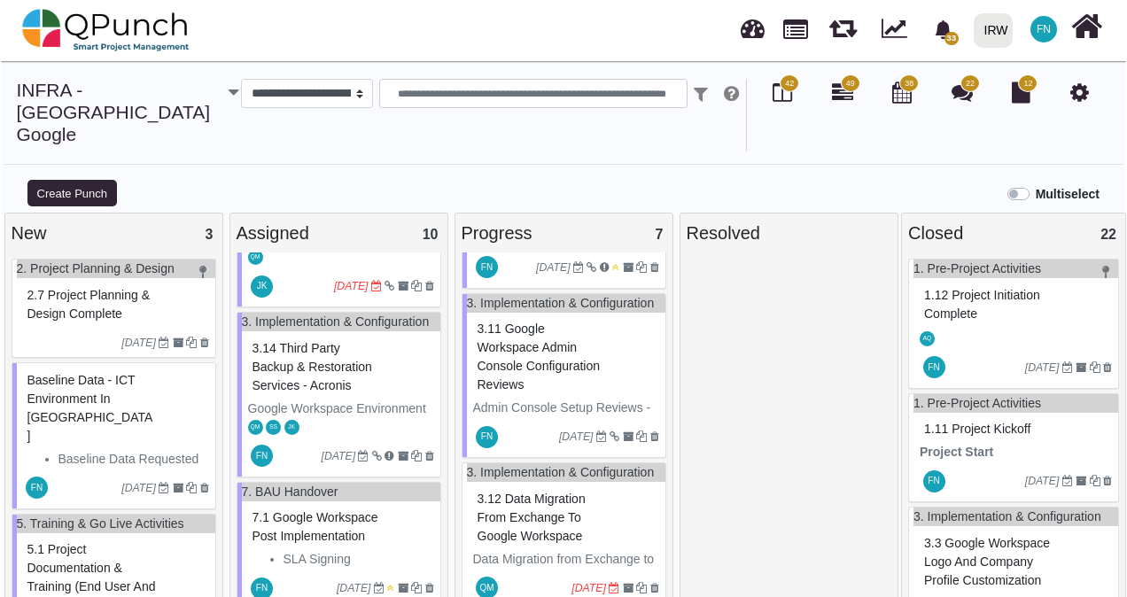
scroll to position [902, 0]
click at [562, 496] on span "3.12 Data Migration from Exchange to Google Workspace" at bounding box center [531, 517] width 108 height 51
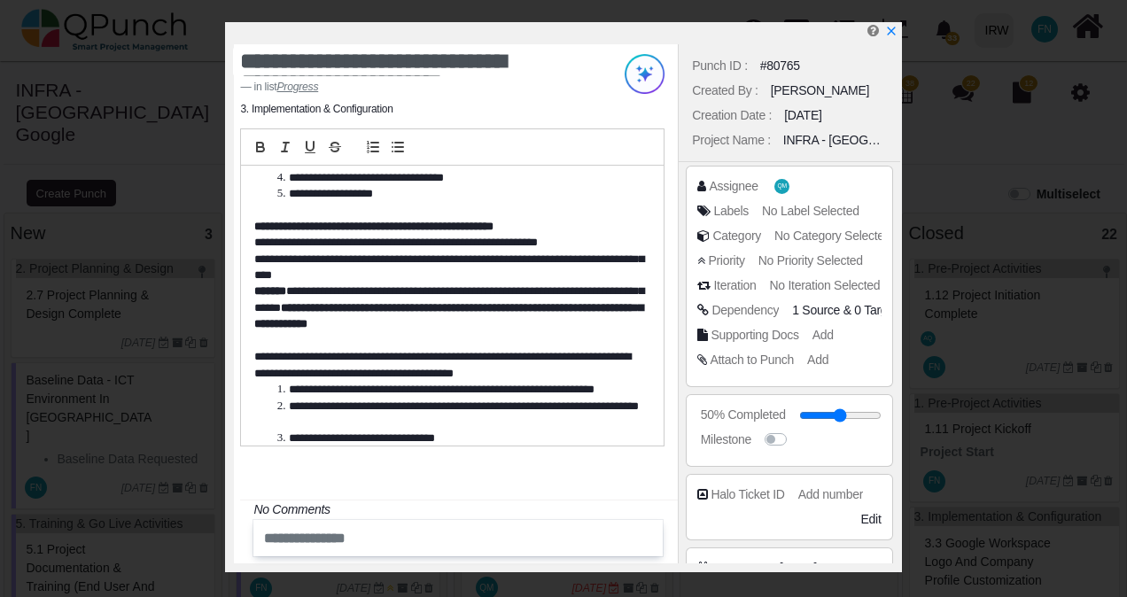
scroll to position [411, 0]
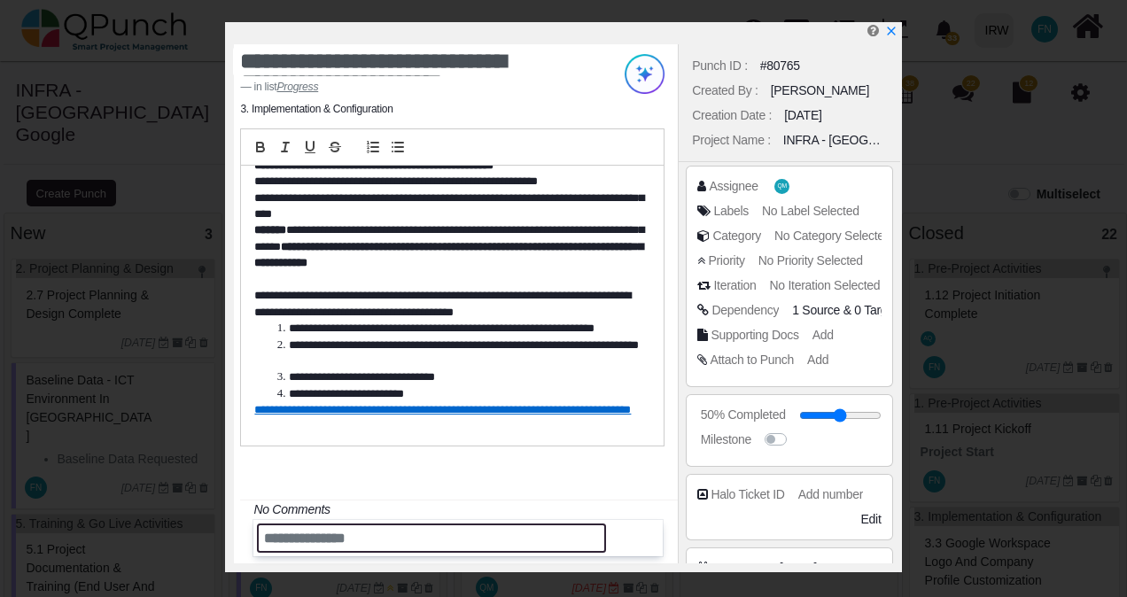
click at [328, 539] on input "text" at bounding box center [431, 538] width 349 height 29
type input "*"
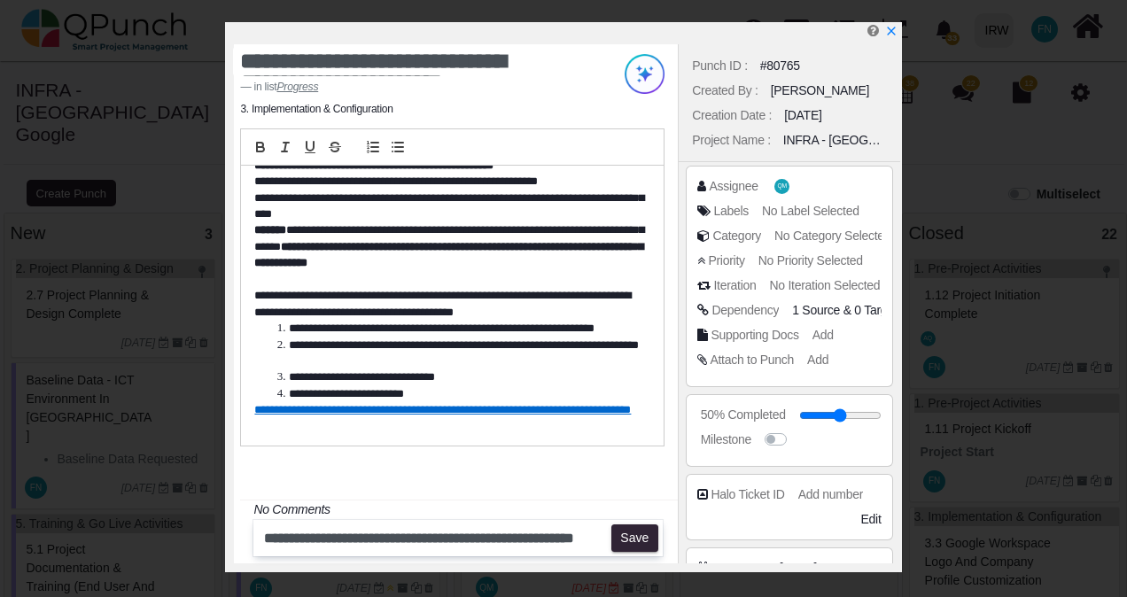
scroll to position [0, 0]
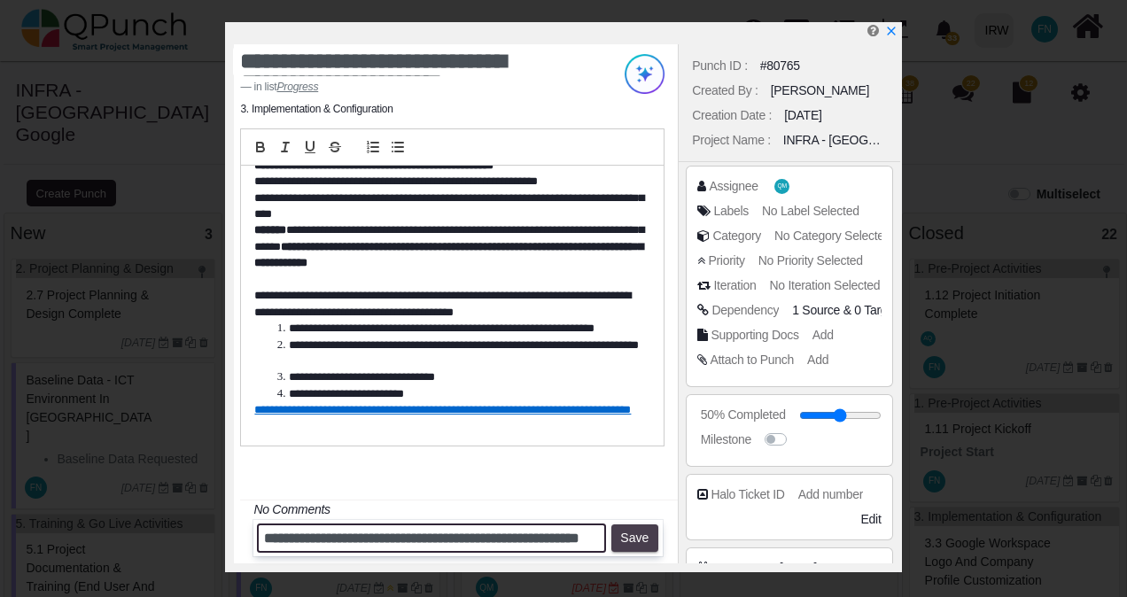
type input "**********"
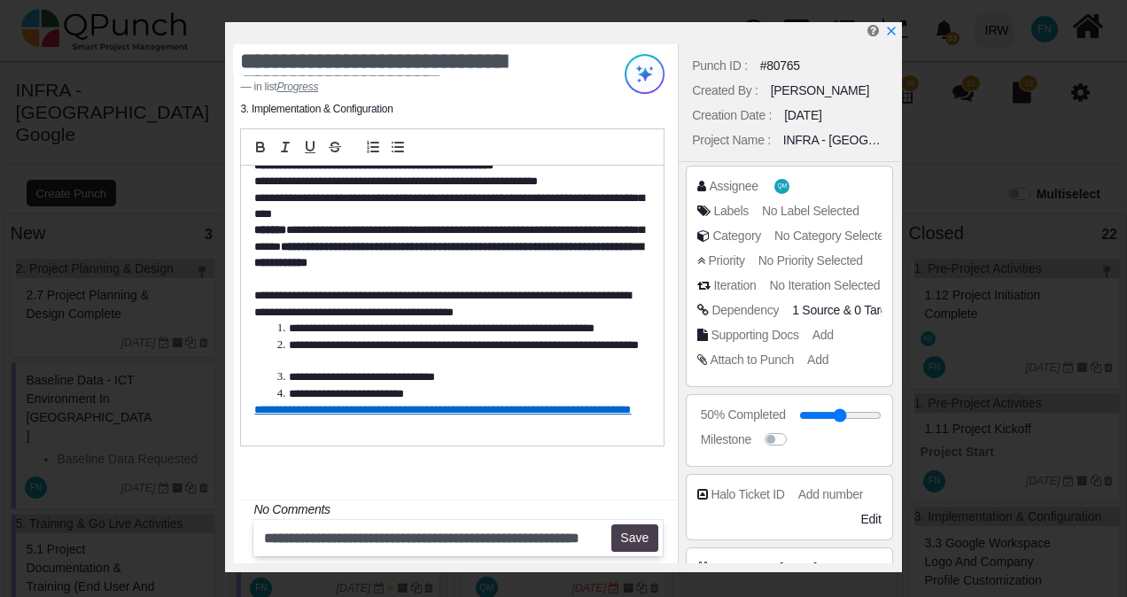
click at [635, 537] on button "Save" at bounding box center [635, 539] width 47 height 28
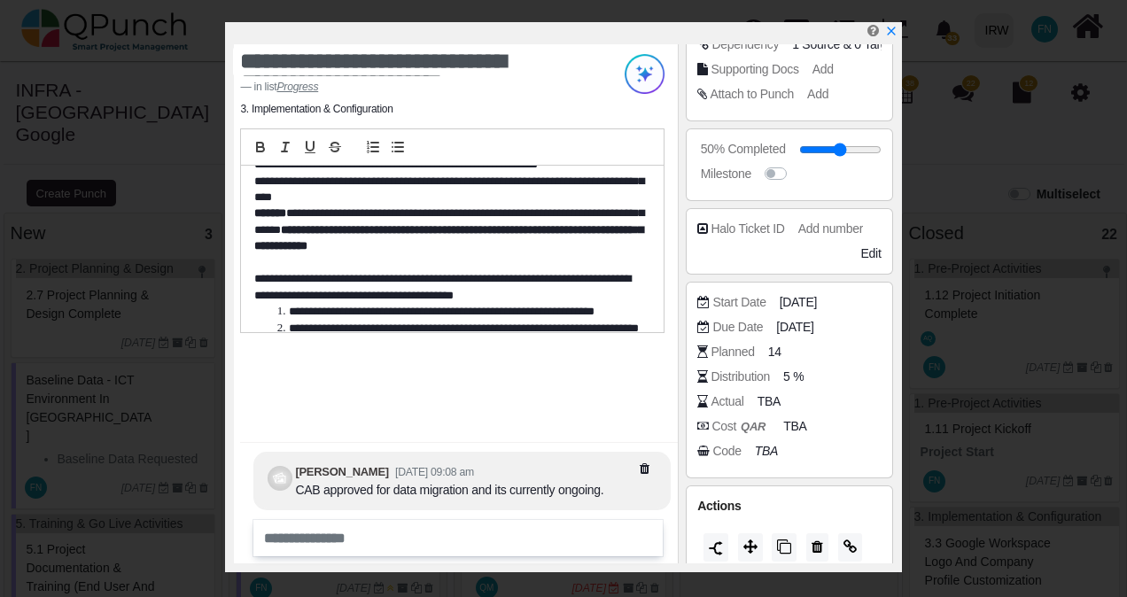
scroll to position [310, 0]
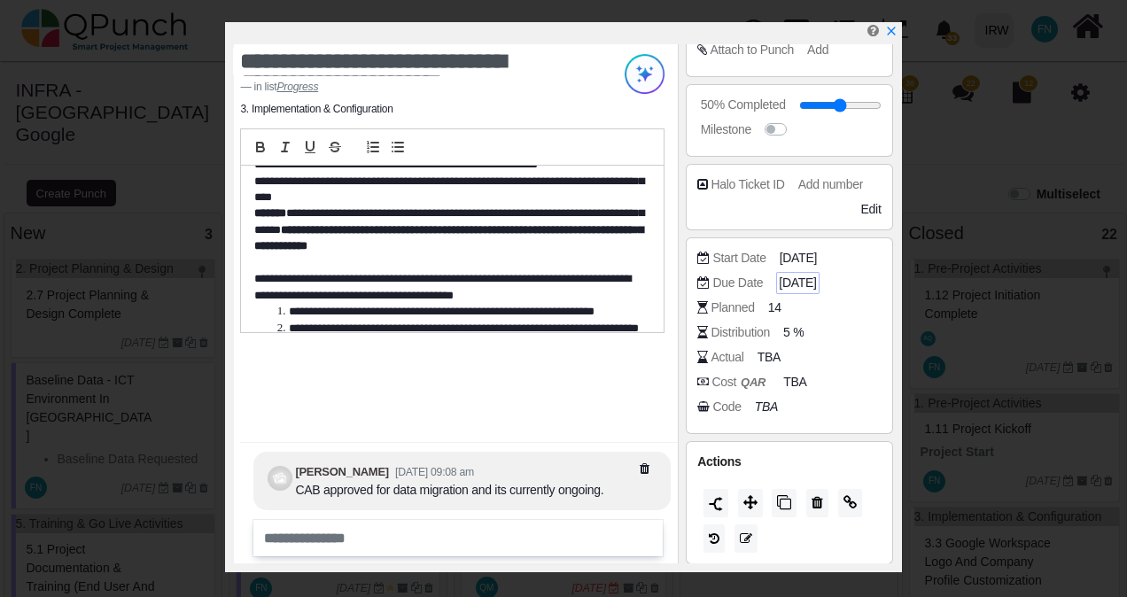
click at [816, 278] on span "[DATE]" at bounding box center [797, 283] width 37 height 19
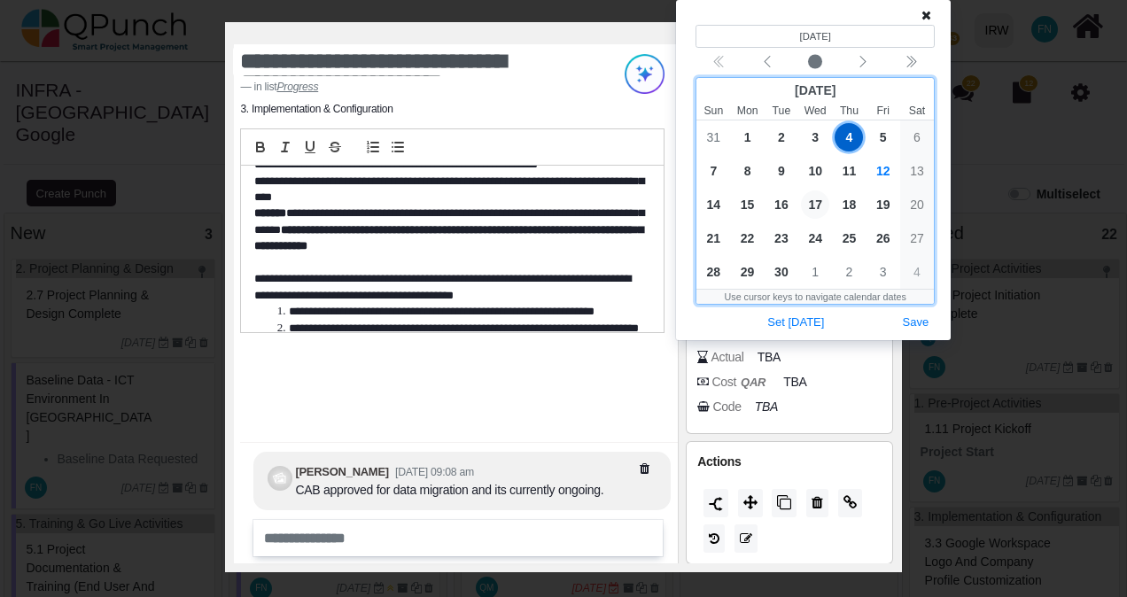
click at [819, 203] on span "17" at bounding box center [815, 205] width 28 height 28
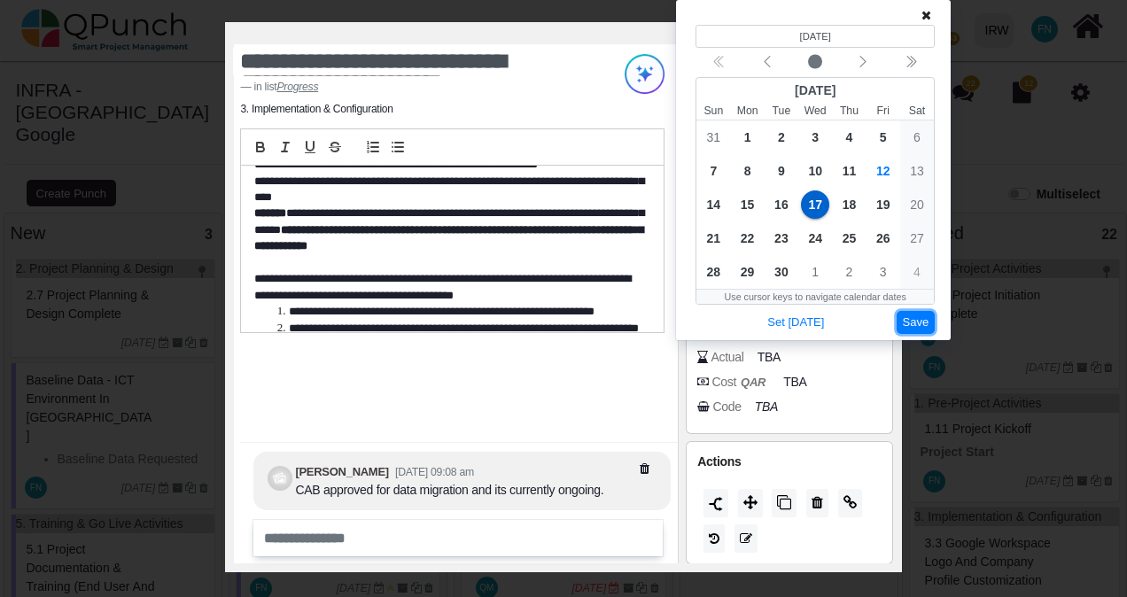
click at [921, 321] on button "Save" at bounding box center [916, 323] width 39 height 24
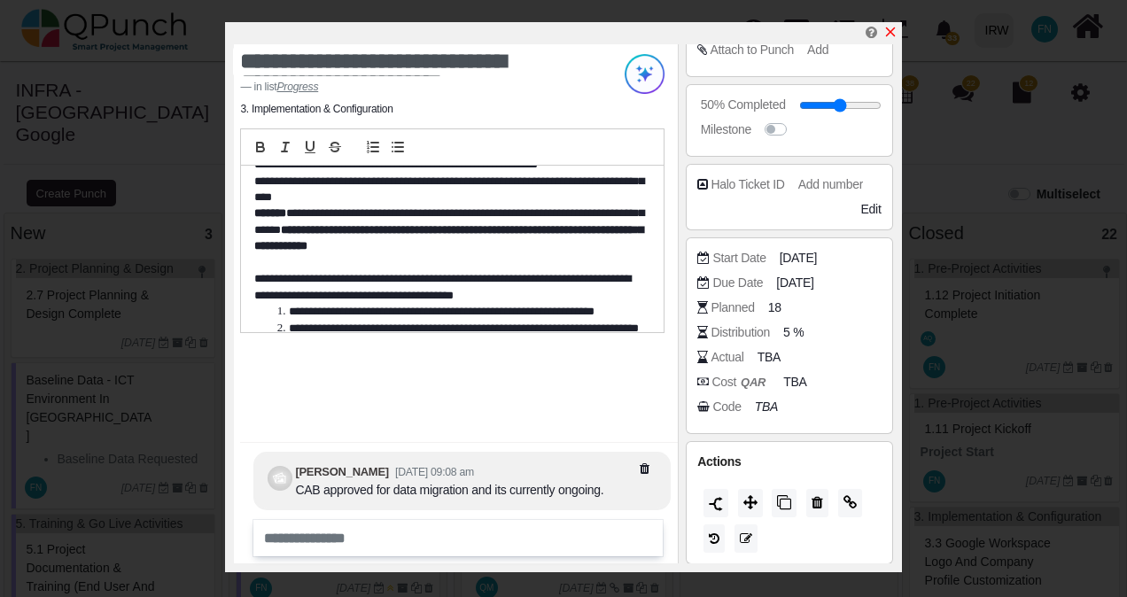
click at [893, 32] on icon "x" at bounding box center [891, 32] width 14 height 14
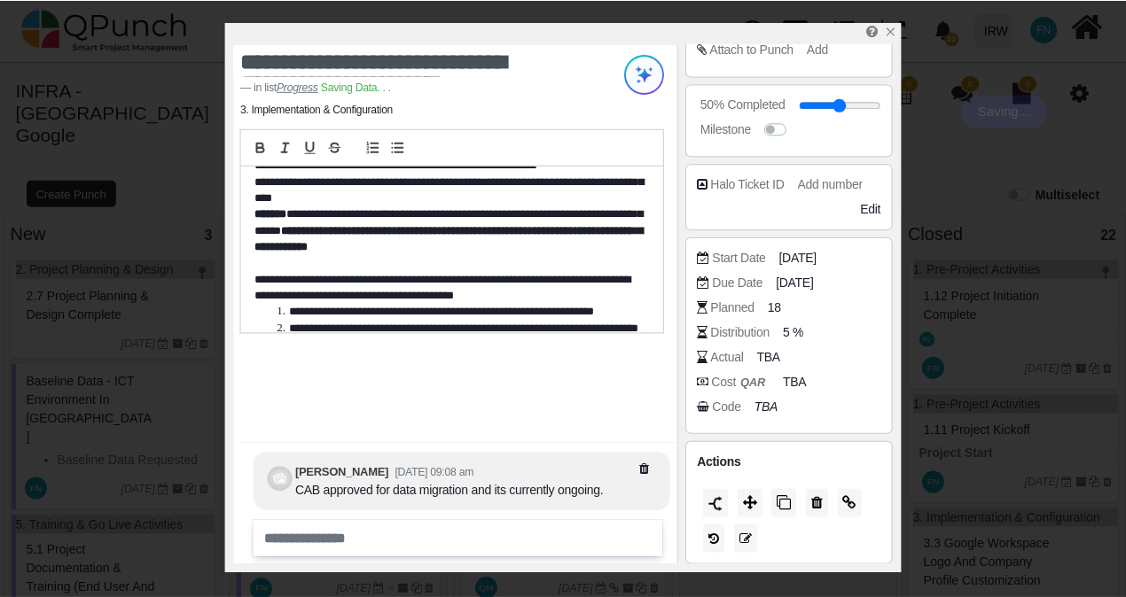
scroll to position [902, 0]
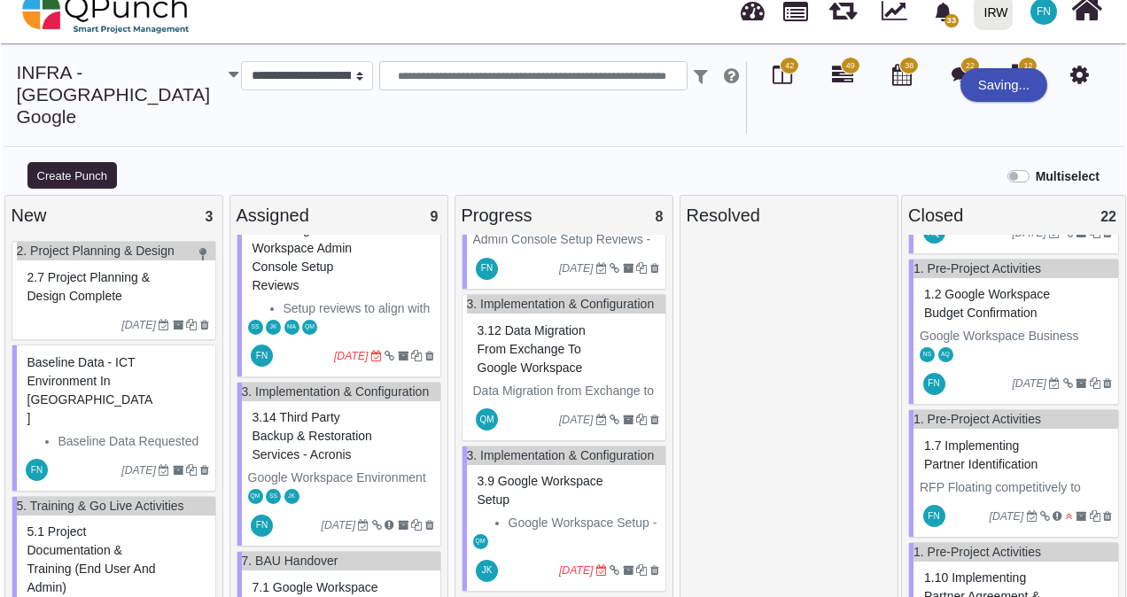
scroll to position [1072, 0]
click at [508, 474] on span "3.9 Google Workspace Setup" at bounding box center [540, 490] width 126 height 33
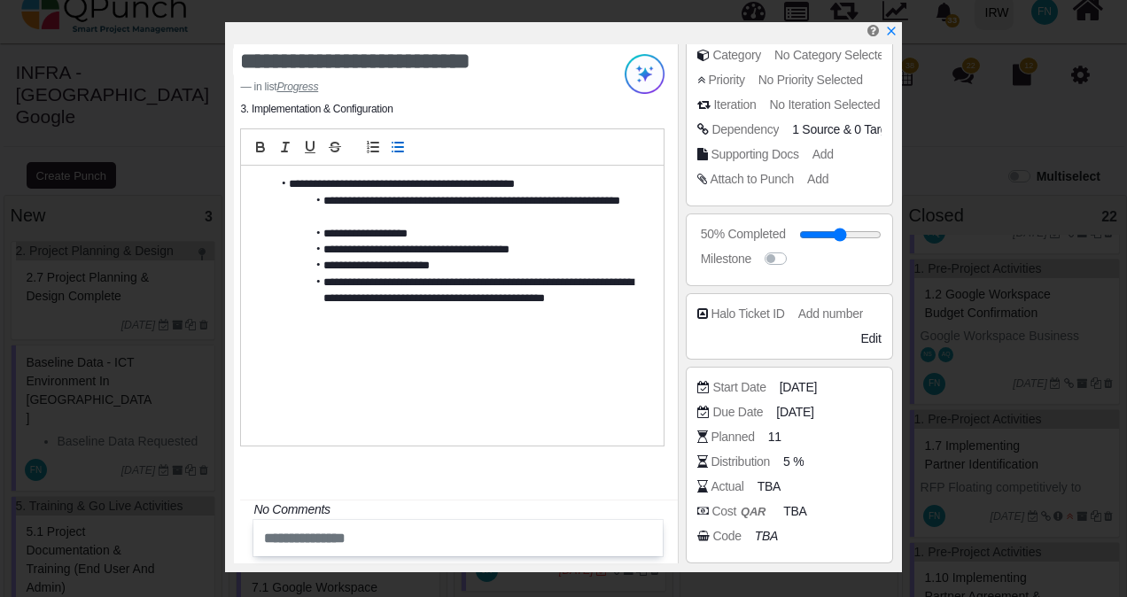
scroll to position [310, 0]
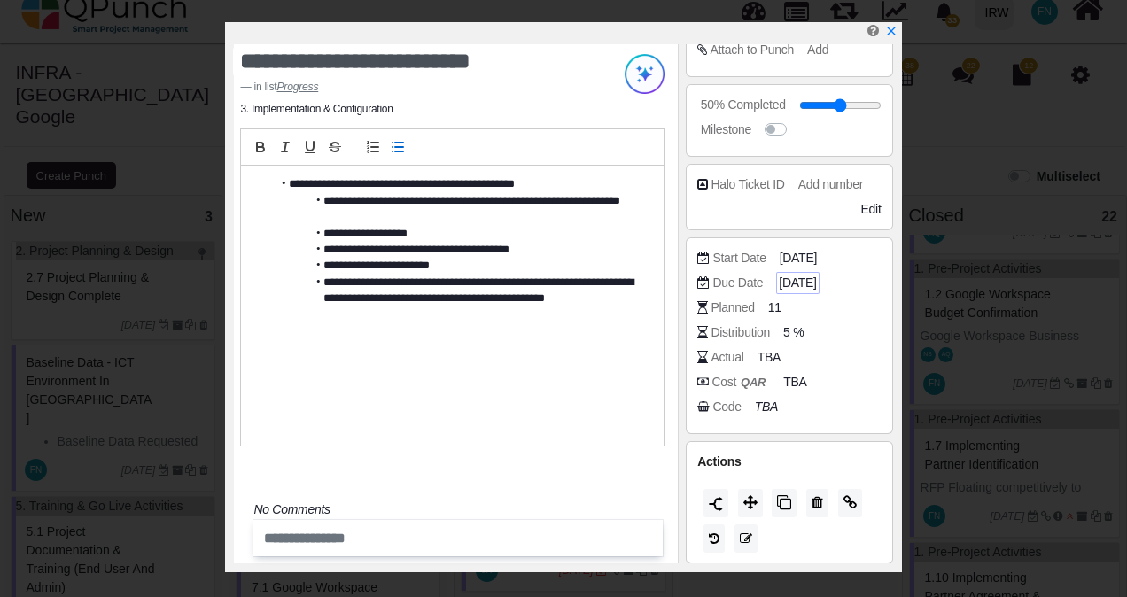
click at [802, 277] on span "[DATE]" at bounding box center [797, 283] width 37 height 19
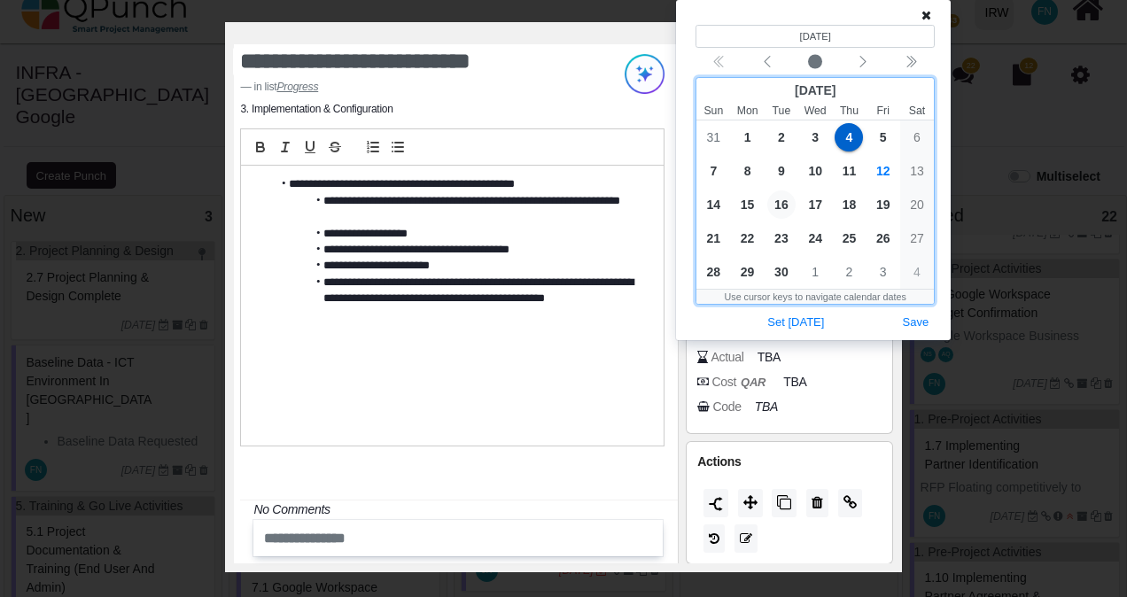
click at [791, 200] on span "16" at bounding box center [782, 205] width 28 height 28
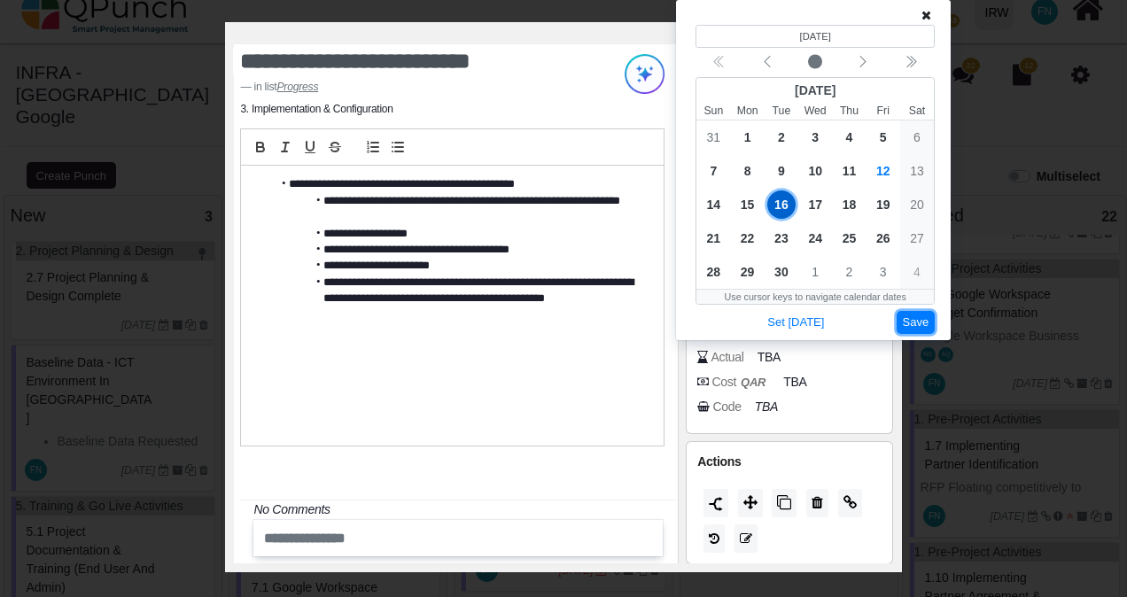
click at [929, 322] on button "Save" at bounding box center [916, 323] width 39 height 24
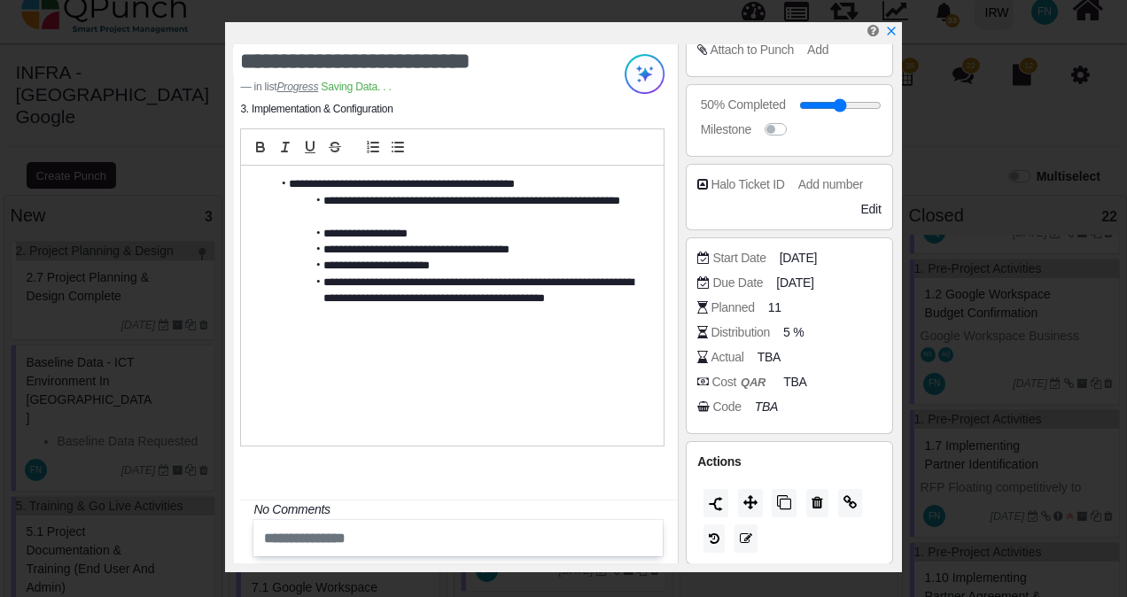
scroll to position [1055, 0]
click at [891, 30] on icon "x" at bounding box center [891, 32] width 14 height 14
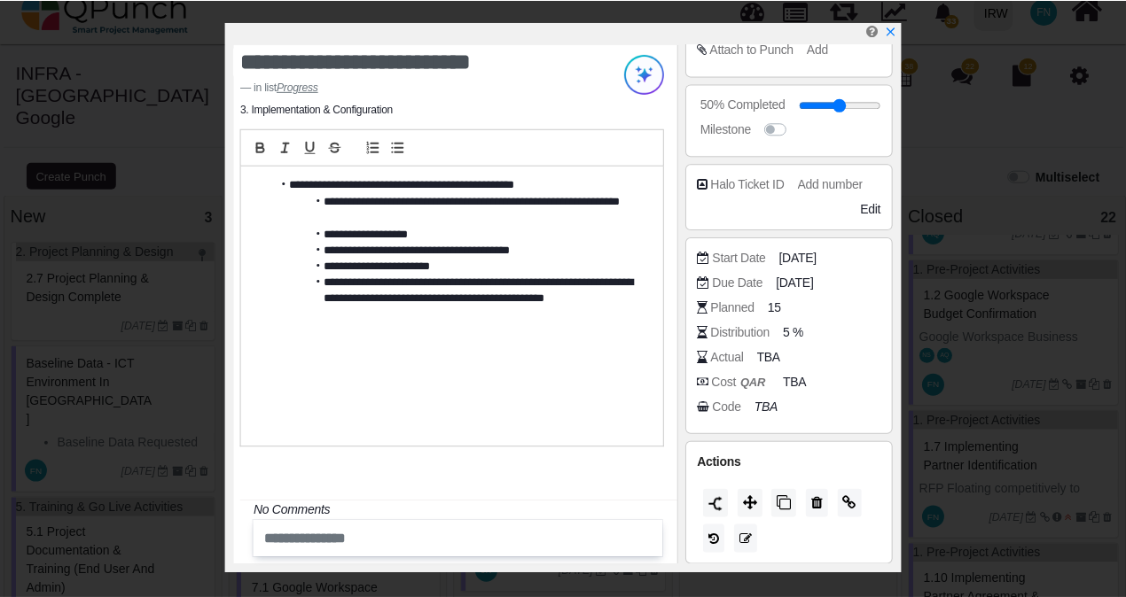
scroll to position [1072, 0]
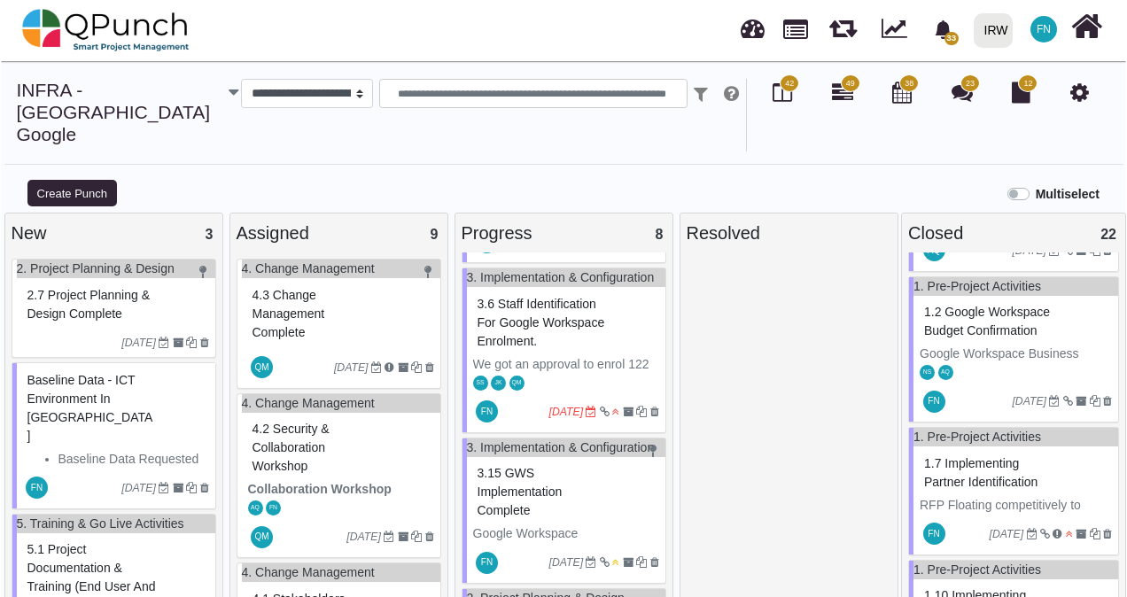
scroll to position [274, 0]
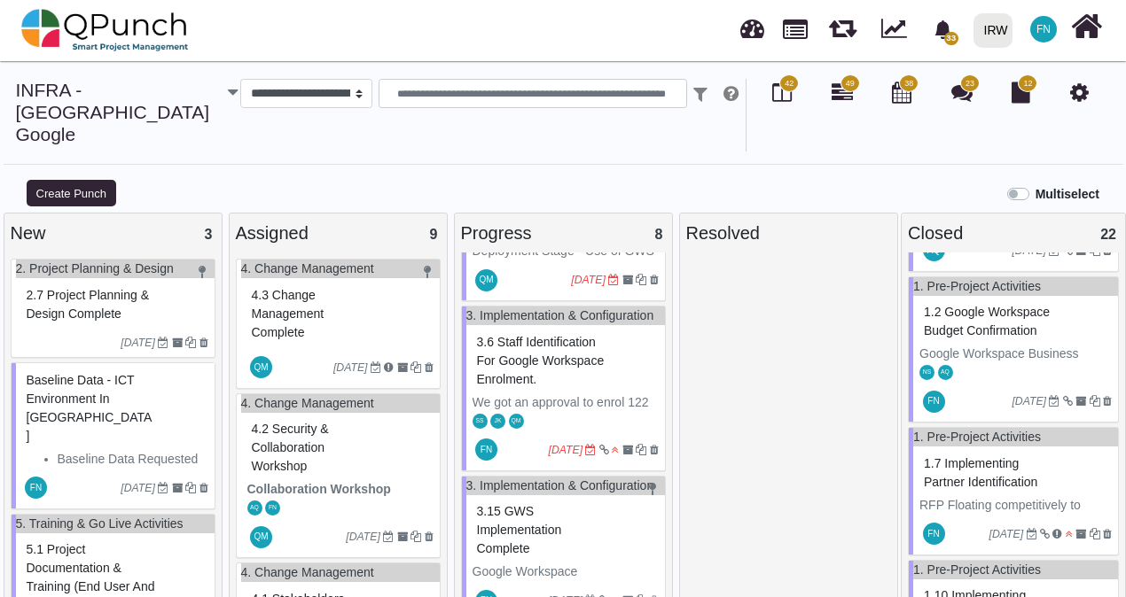
click at [516, 367] on span "3.6 Staff identification for Google Workspace Enrolment." at bounding box center [541, 360] width 128 height 51
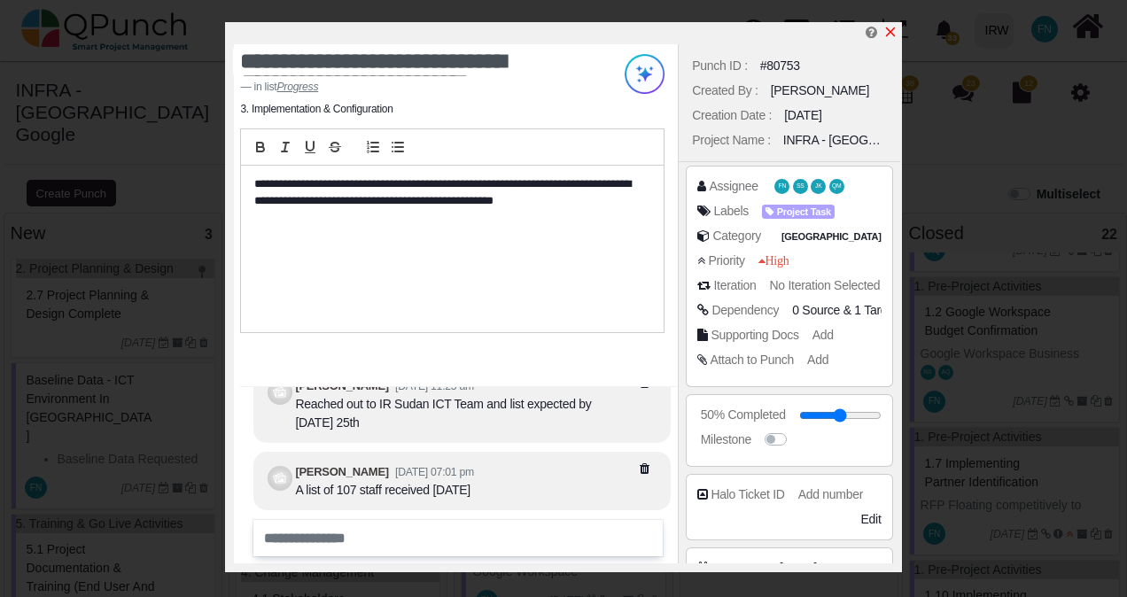
click at [892, 35] on icon "x" at bounding box center [890, 32] width 10 height 10
